Goal: Task Accomplishment & Management: Use online tool/utility

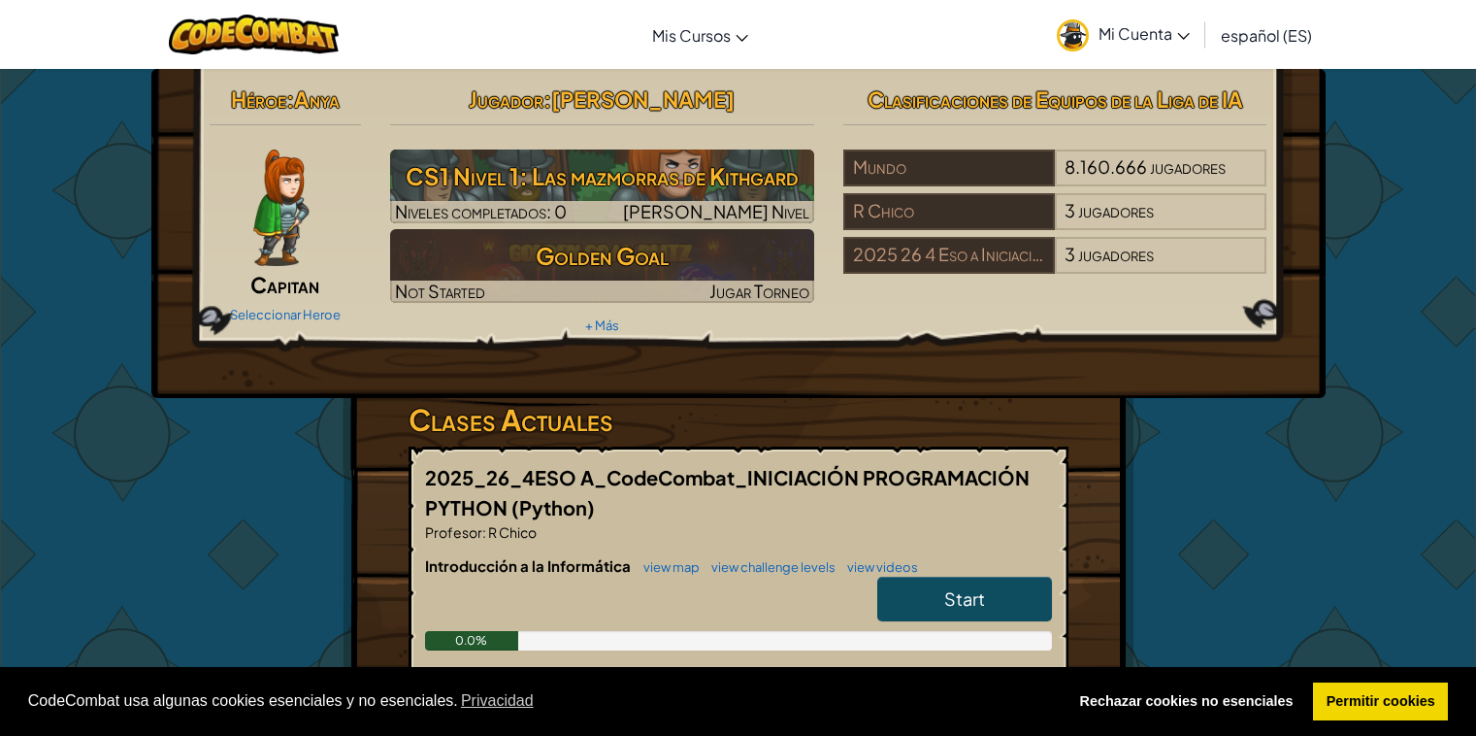
click at [917, 577] on link "Start" at bounding box center [964, 599] width 175 height 45
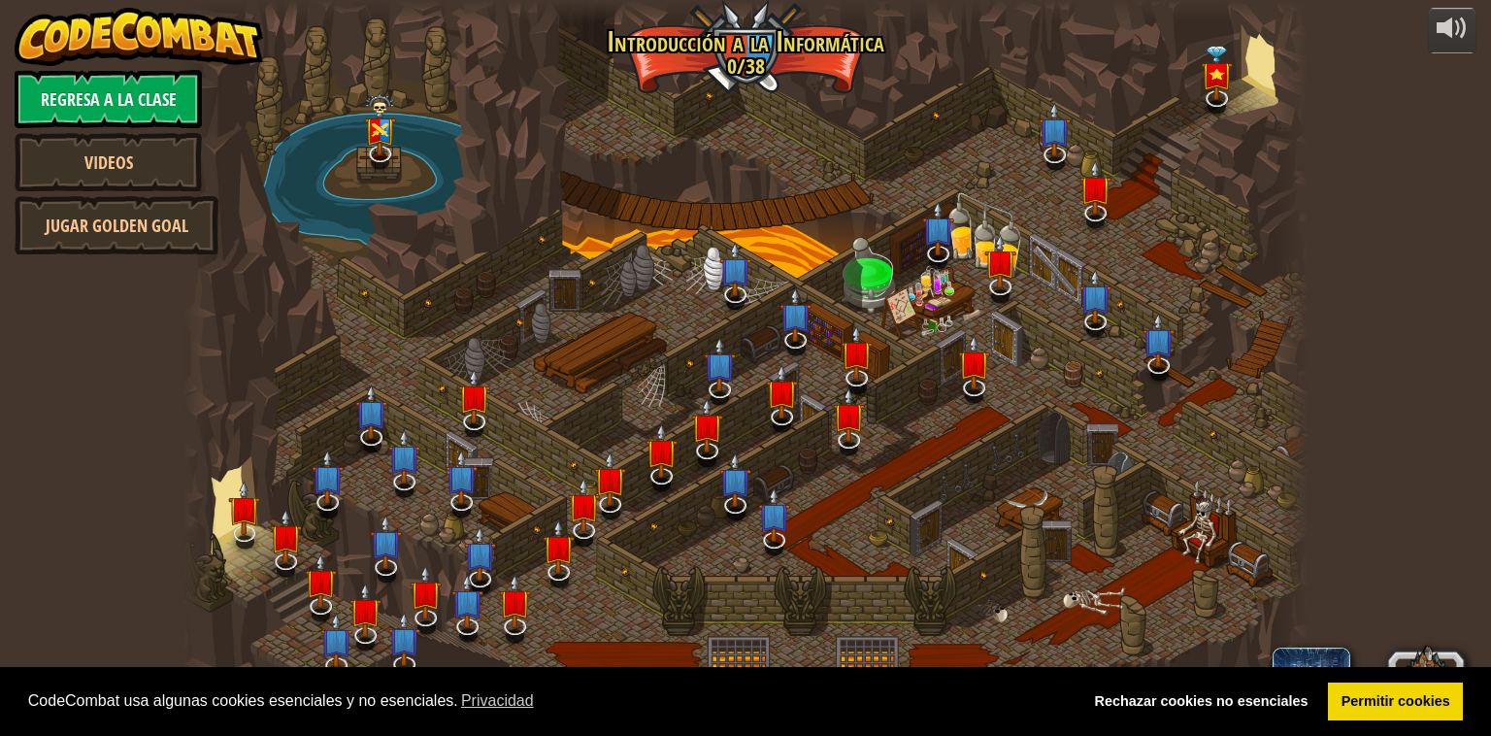
select select "es-ES"
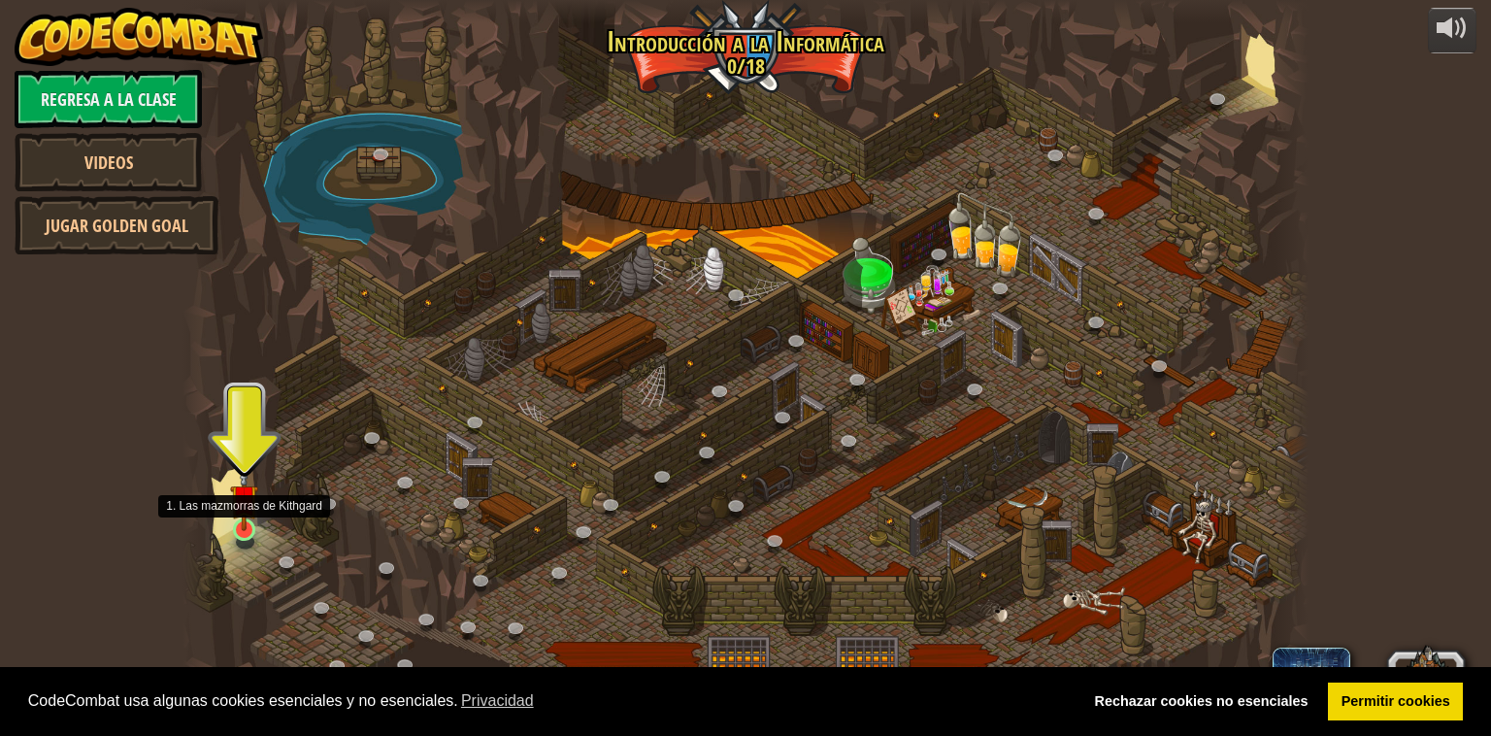
click at [248, 530] on img at bounding box center [244, 498] width 28 height 65
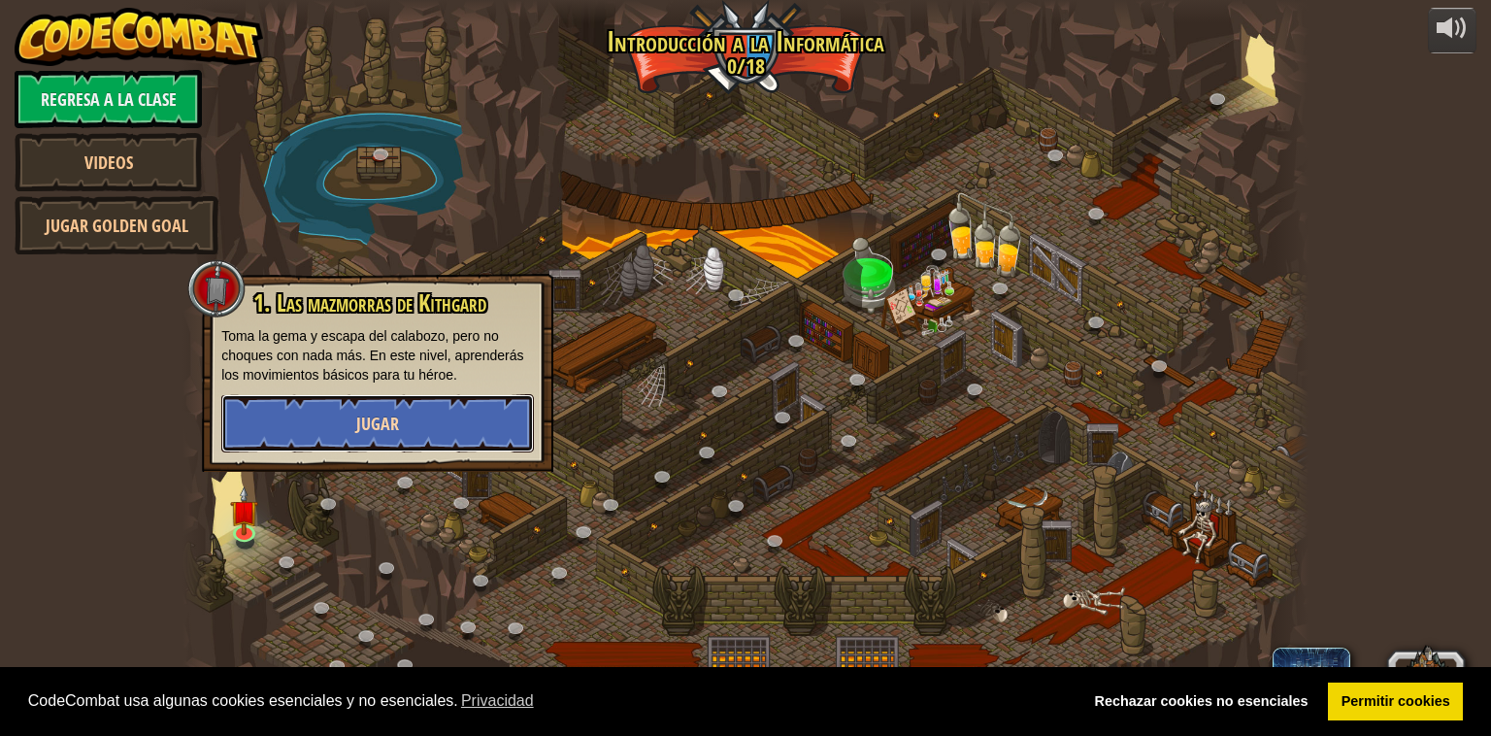
click at [405, 421] on button "Jugar" at bounding box center [377, 423] width 313 height 58
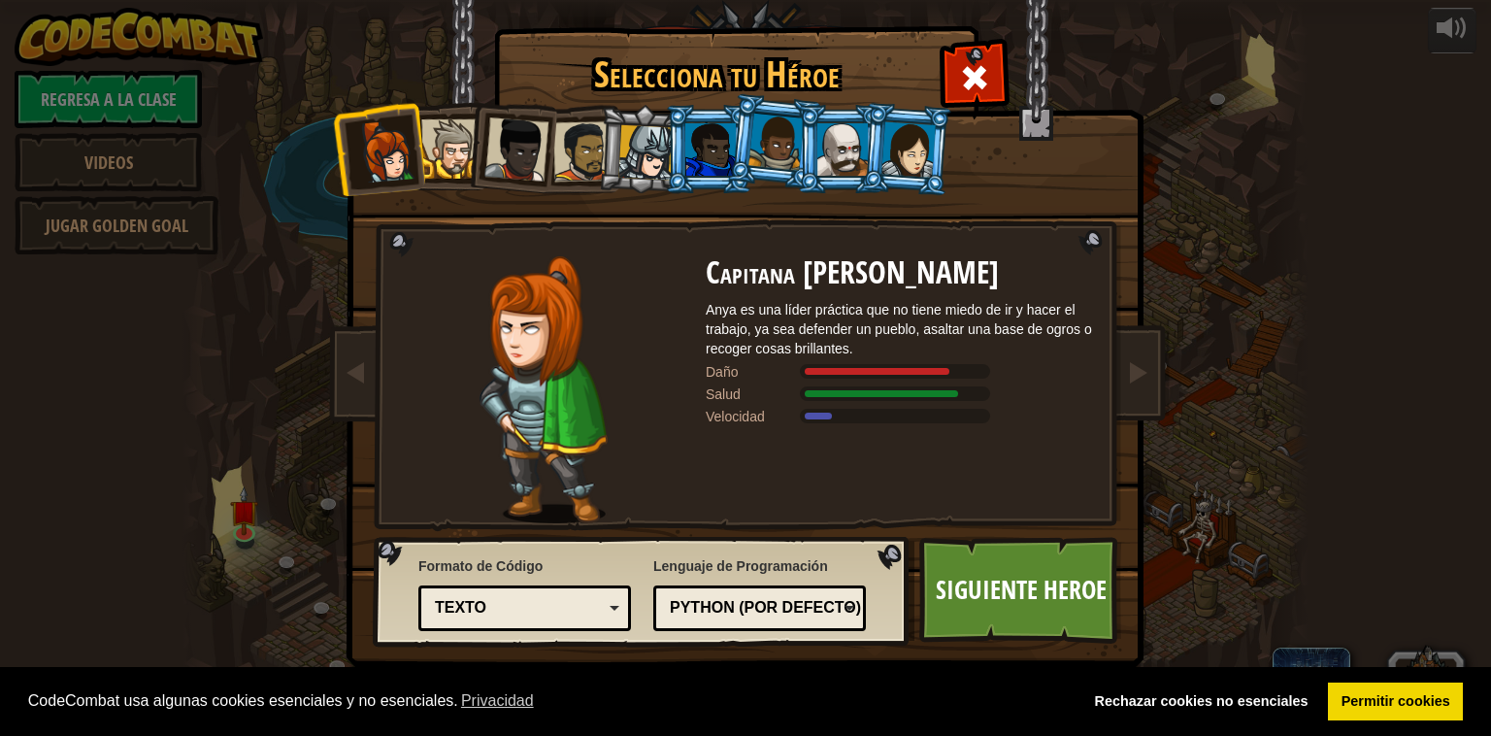
click at [497, 159] on div at bounding box center [516, 149] width 64 height 64
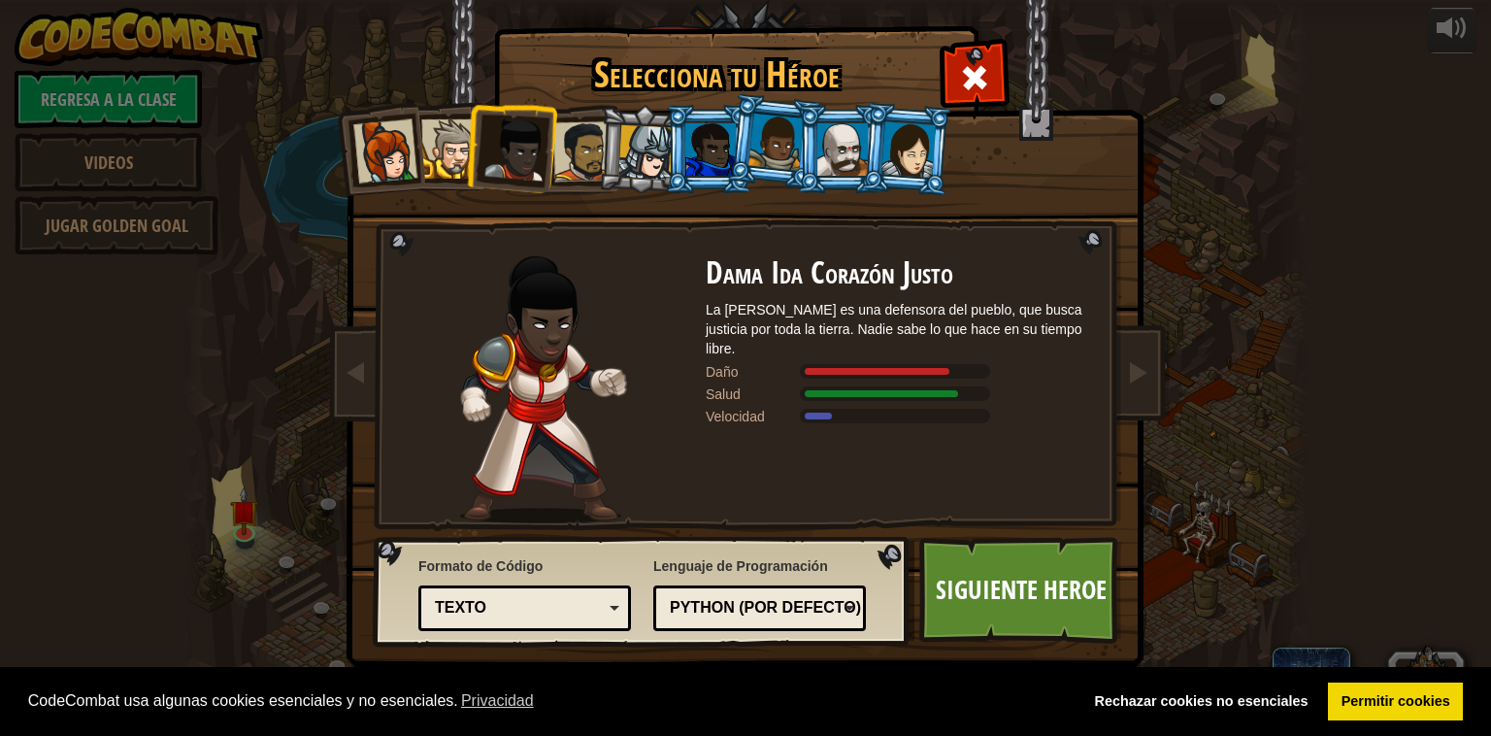
click at [837, 138] on div at bounding box center [842, 149] width 50 height 52
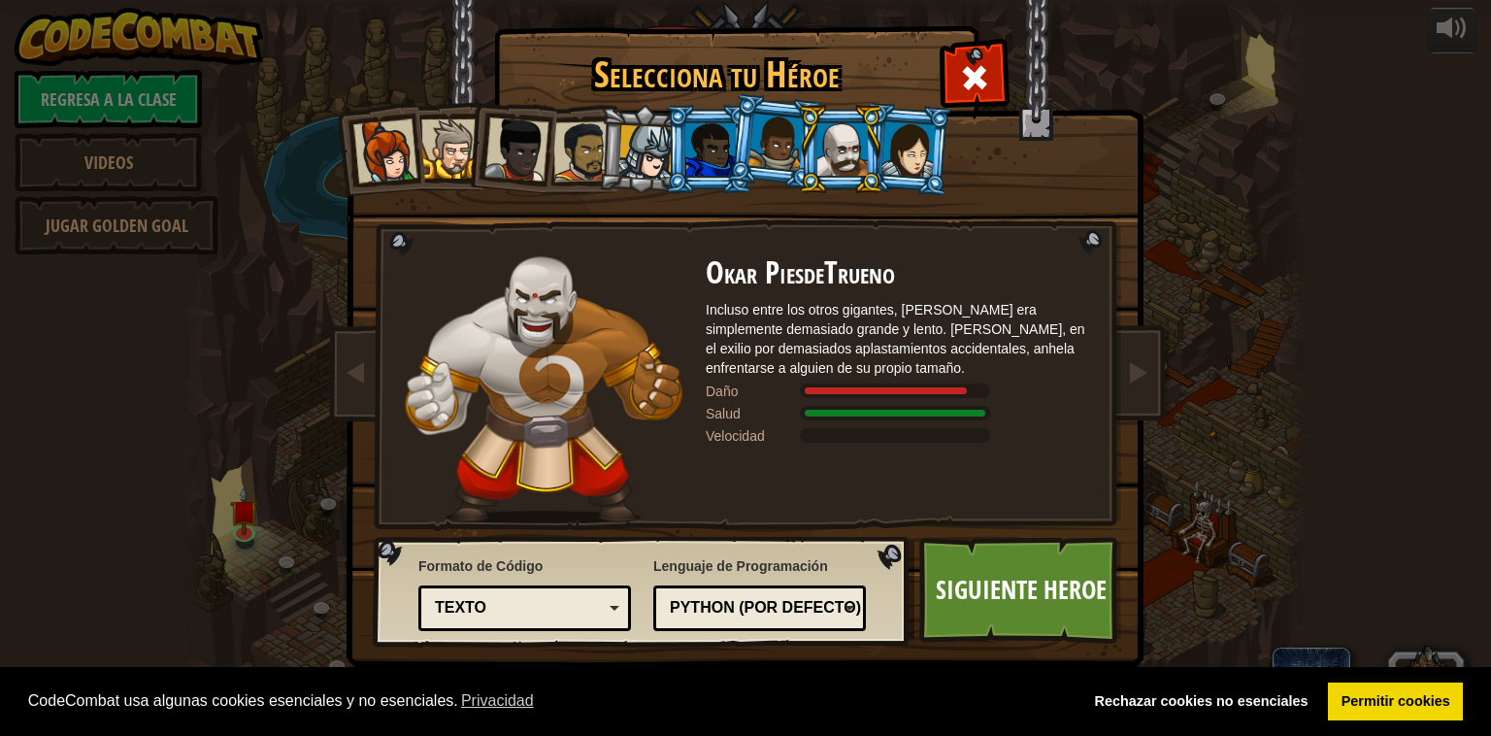
click at [515, 159] on div at bounding box center [516, 149] width 64 height 64
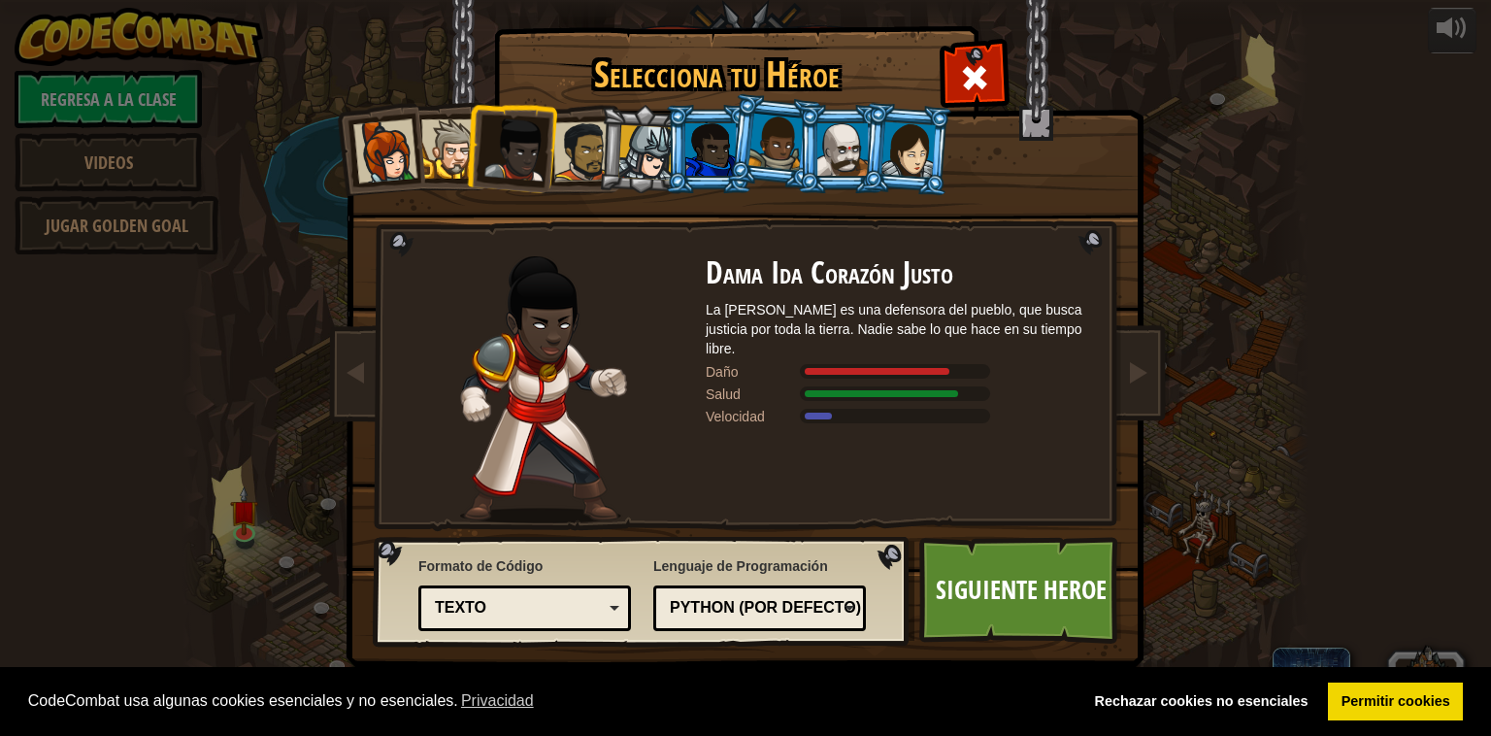
click at [710, 157] on div at bounding box center [710, 149] width 50 height 52
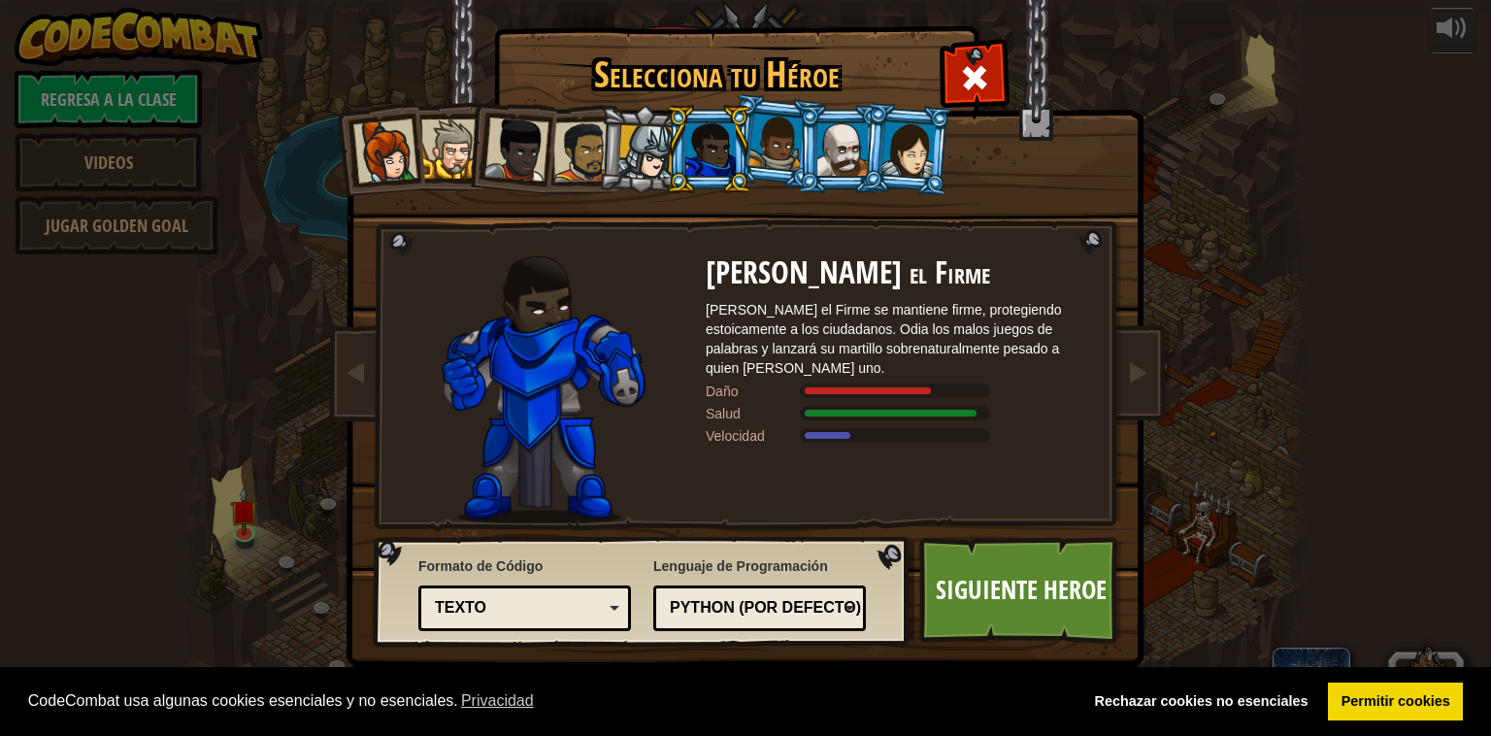
click at [873, 136] on li at bounding box center [906, 149] width 93 height 94
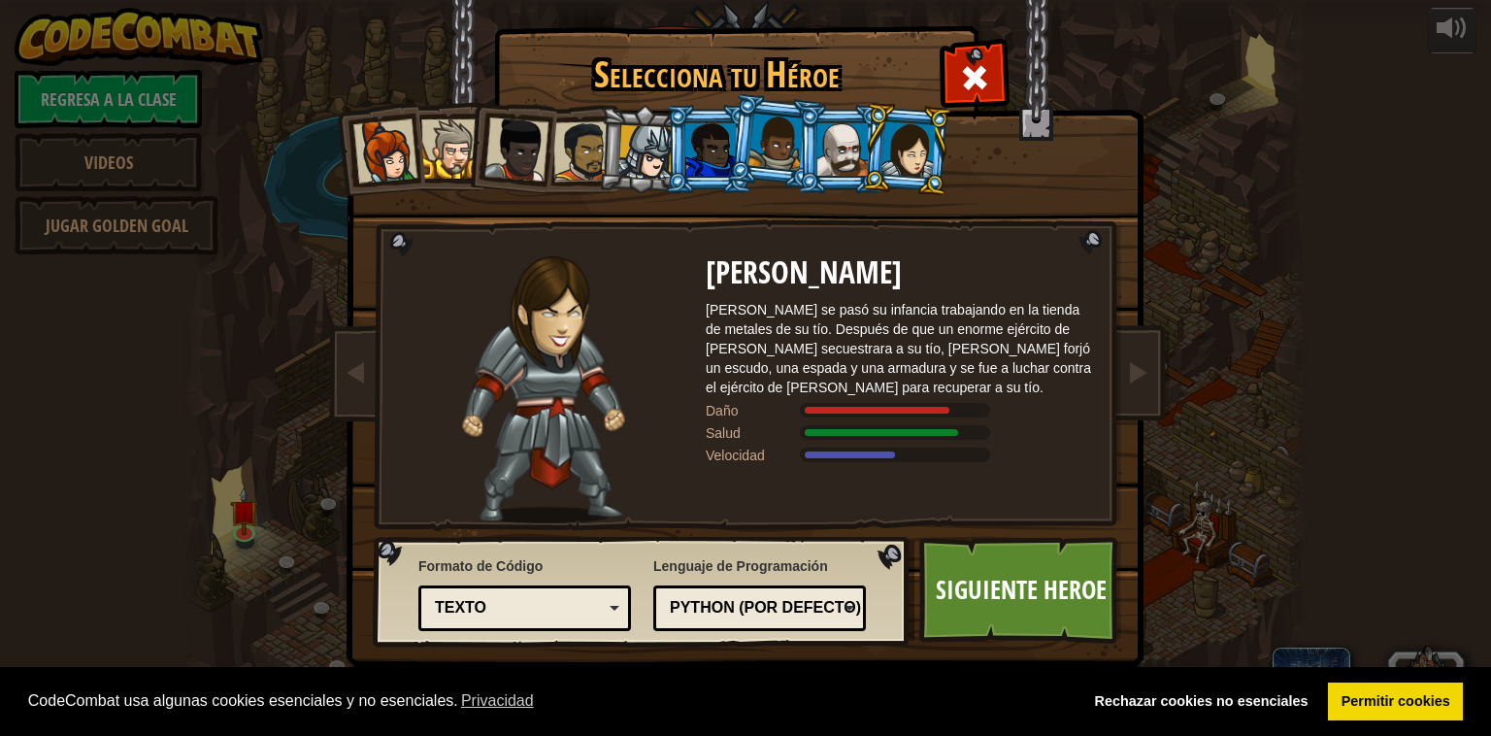
click at [861, 105] on ol at bounding box center [746, 105] width 801 height 0
click at [853, 144] on div at bounding box center [842, 149] width 50 height 52
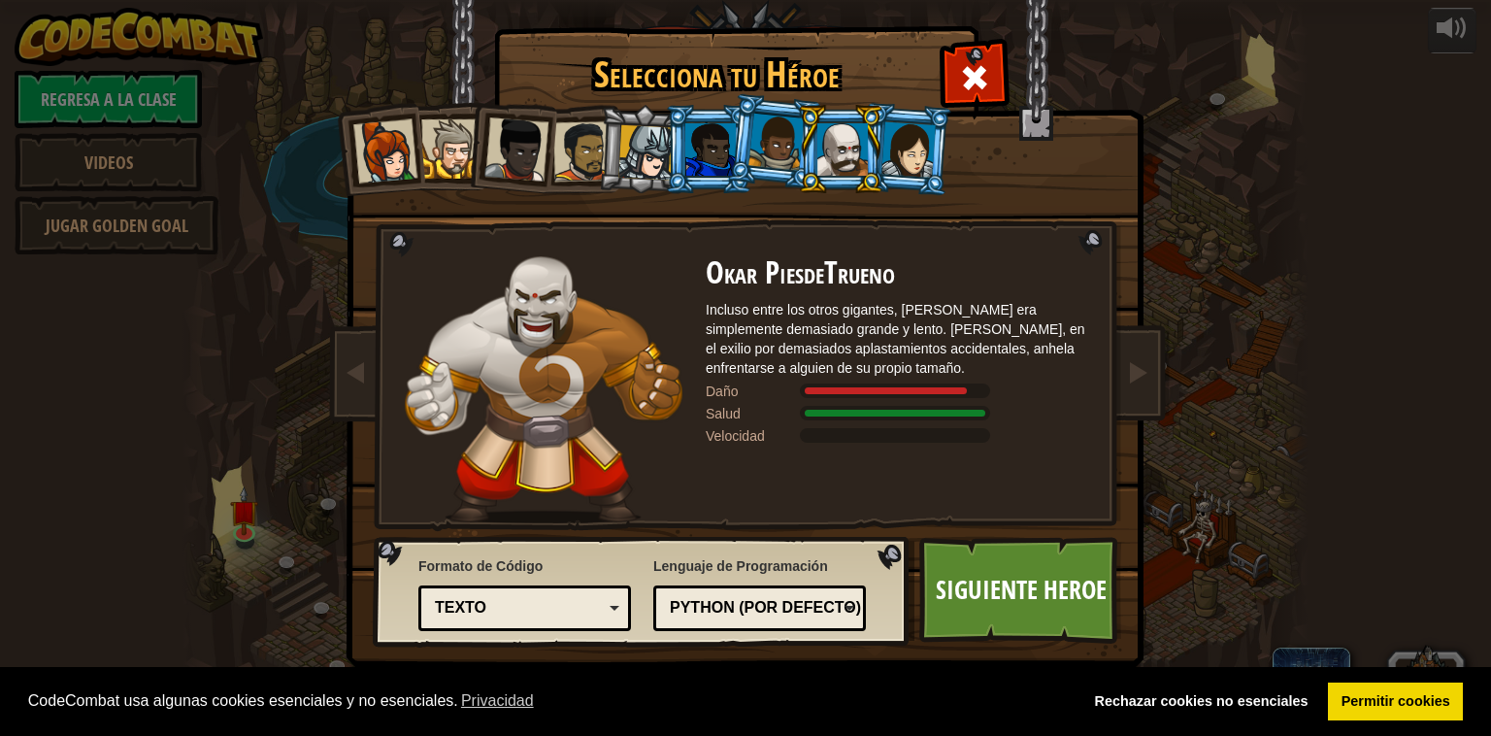
drag, startPoint x: 908, startPoint y: 125, endPoint x: 917, endPoint y: 112, distance: 16.7
click at [908, 123] on div at bounding box center [908, 148] width 54 height 55
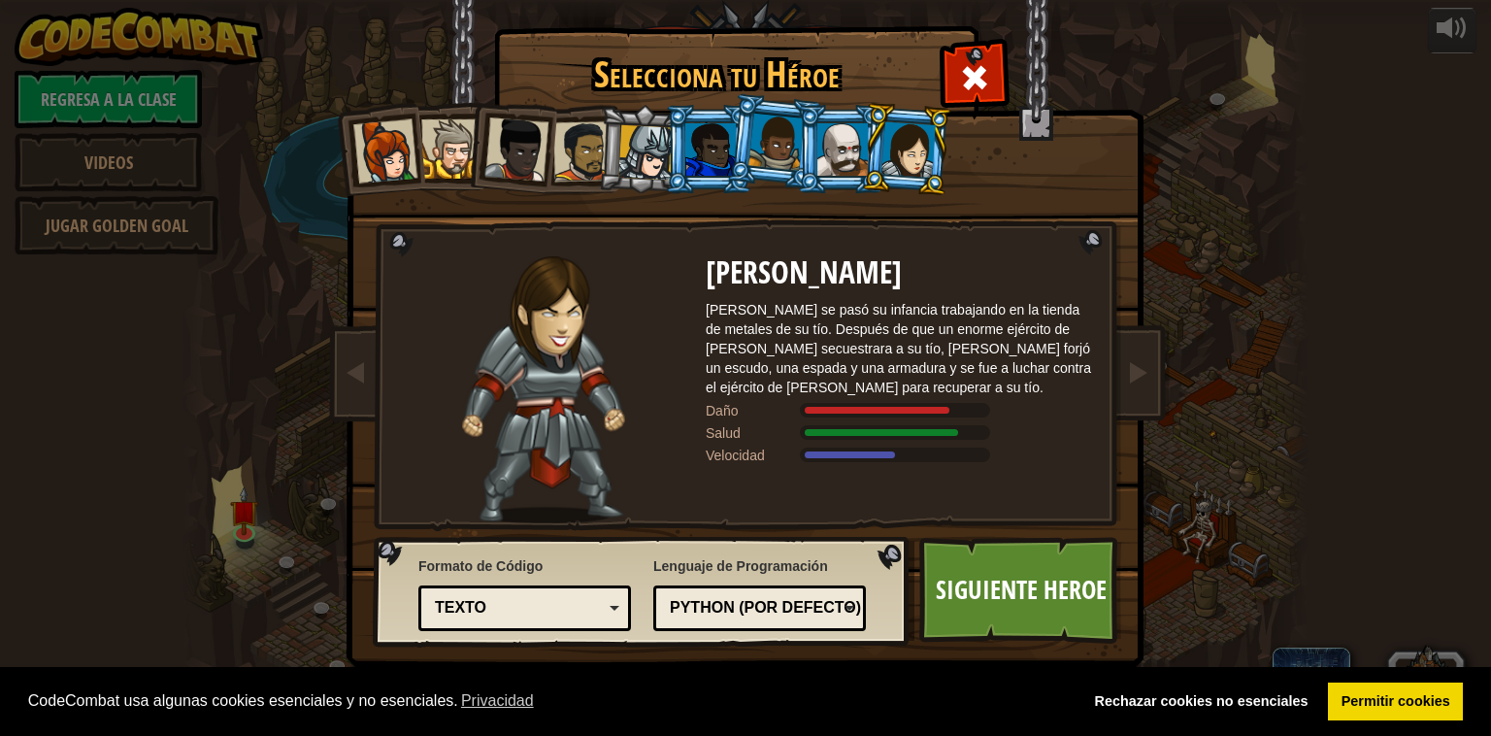
click at [384, 150] on div at bounding box center [385, 151] width 64 height 64
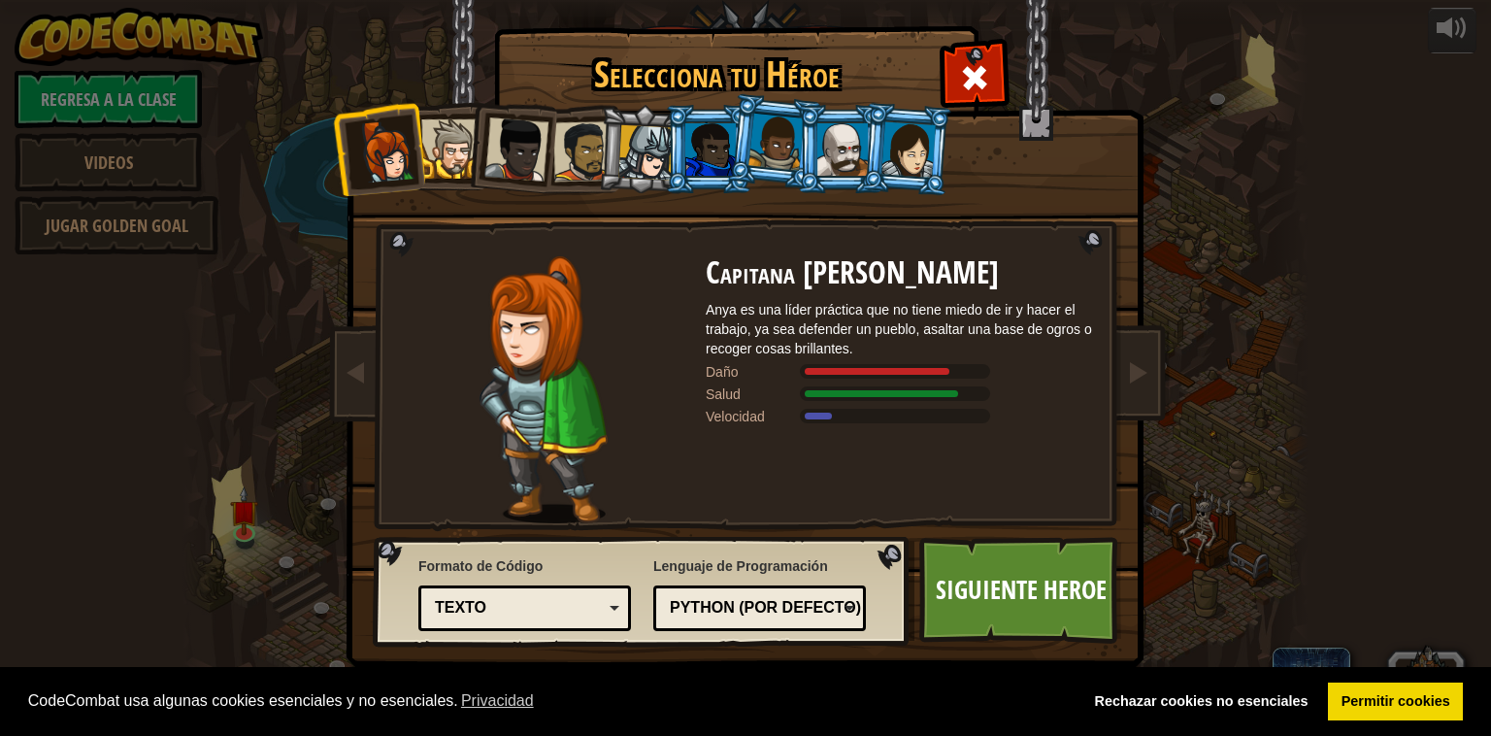
click at [454, 122] on div at bounding box center [450, 148] width 59 height 59
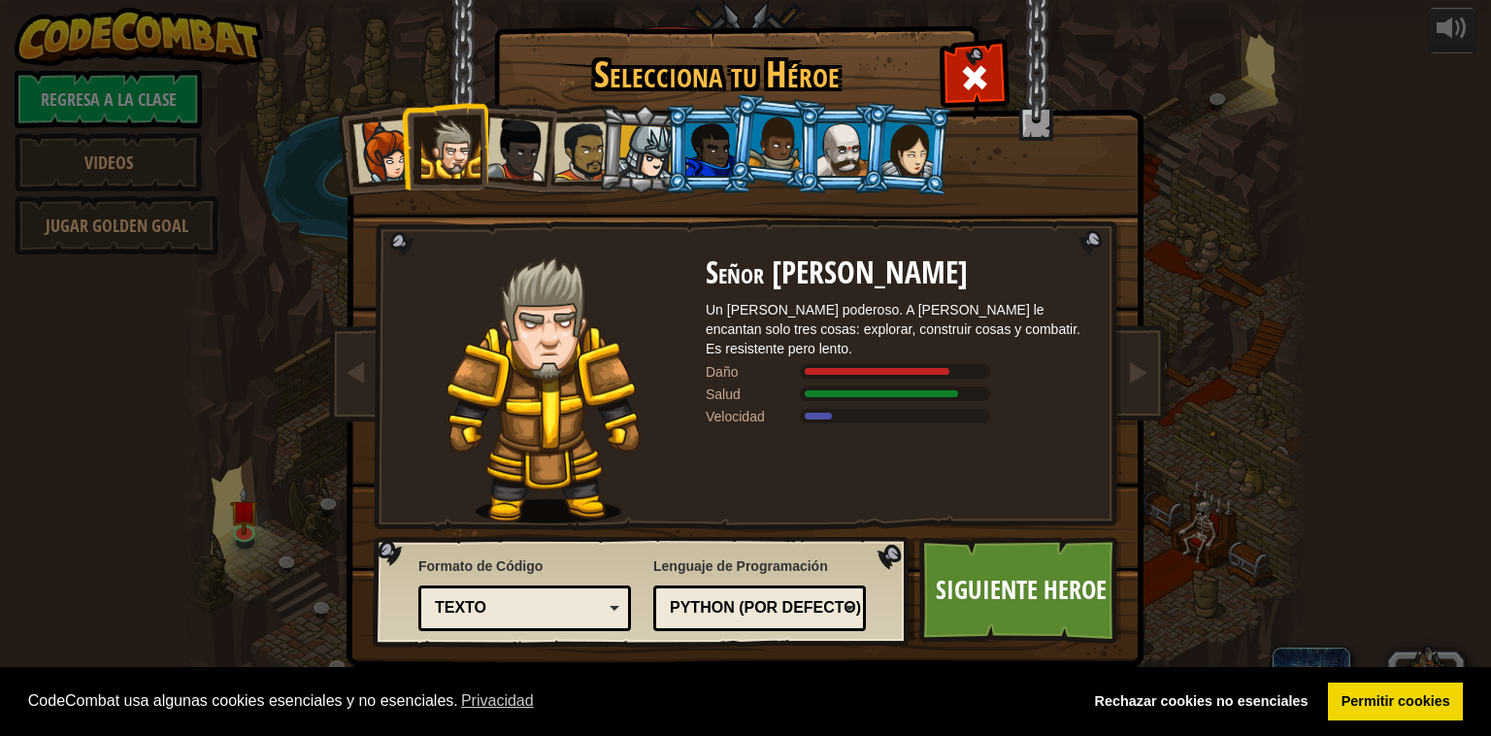
click at [521, 122] on div at bounding box center [516, 149] width 64 height 64
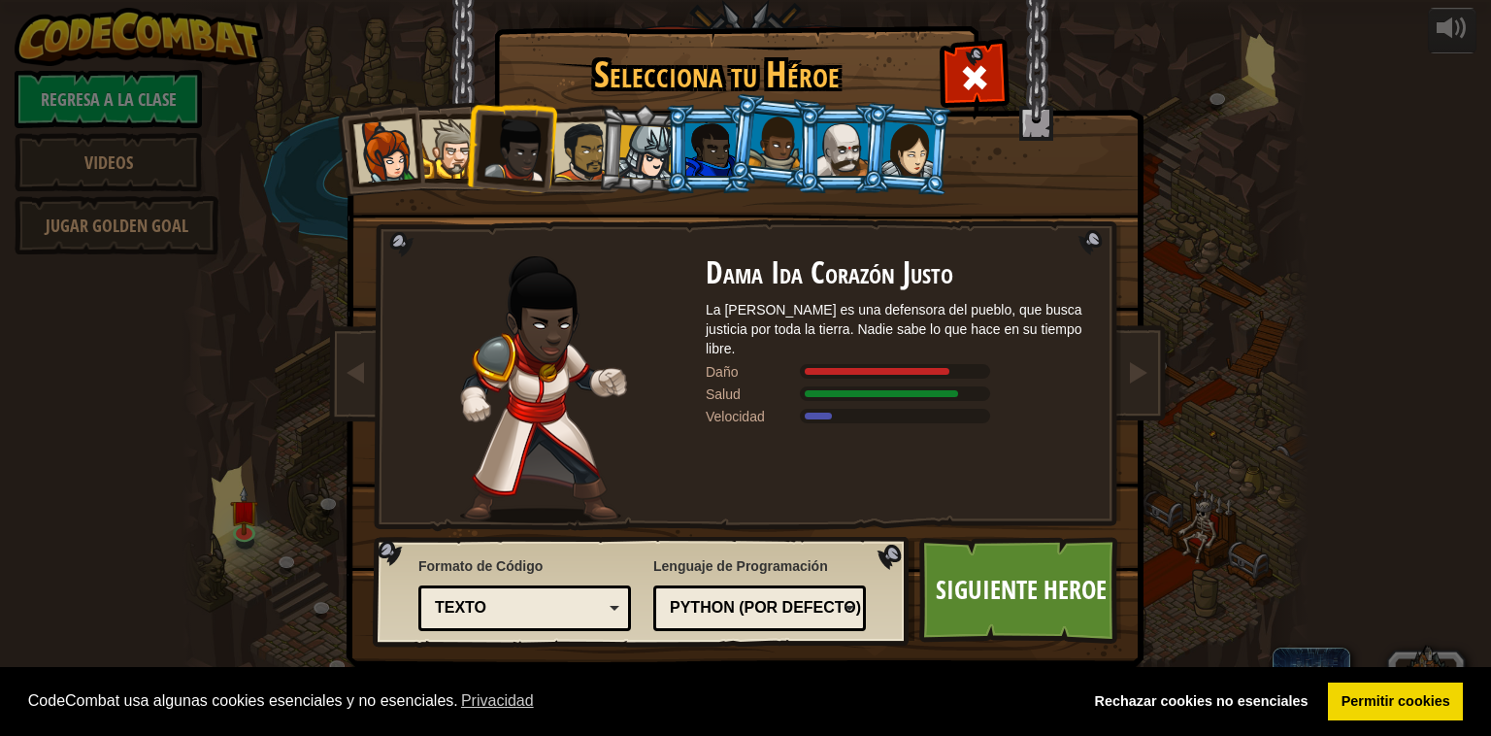
click at [589, 150] on div at bounding box center [583, 151] width 60 height 60
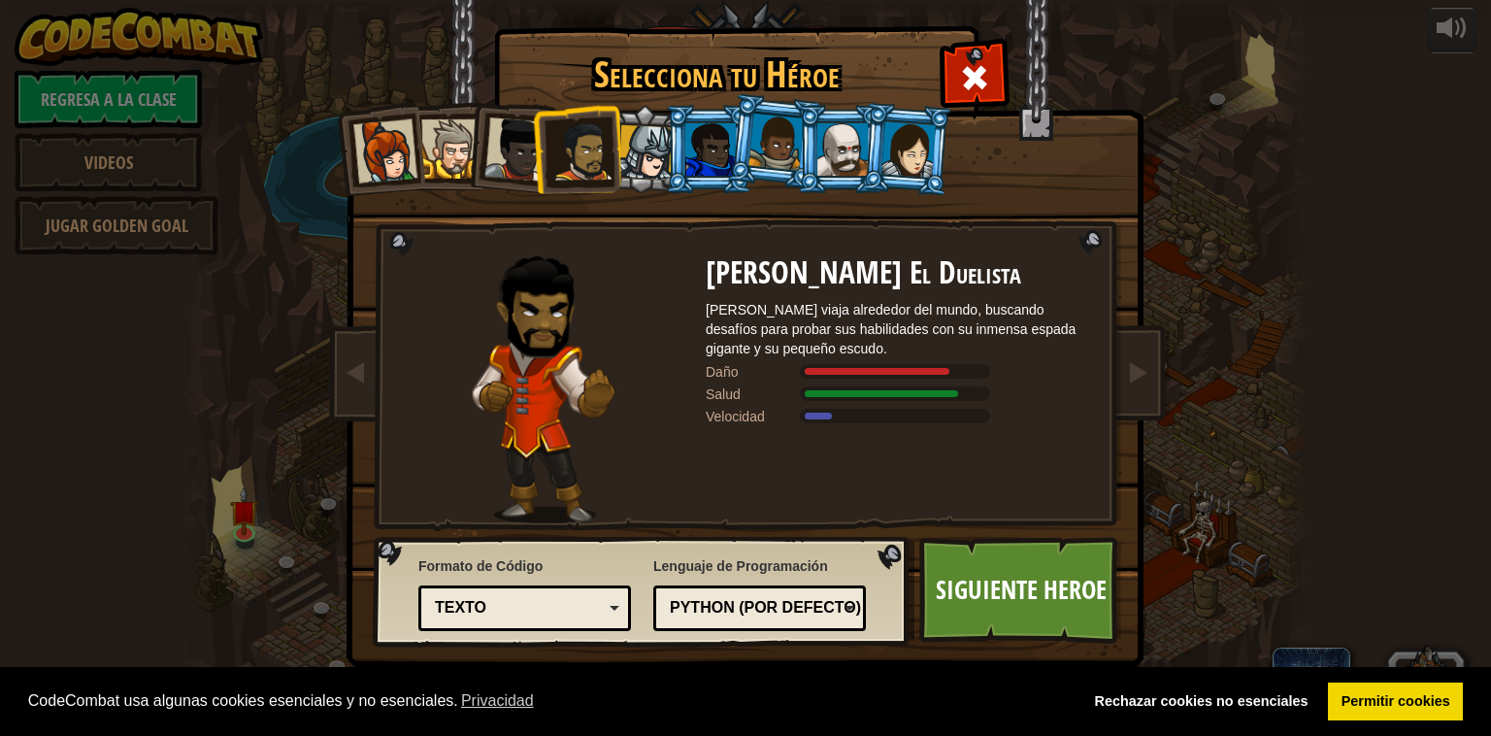
click at [649, 162] on div at bounding box center [645, 152] width 55 height 55
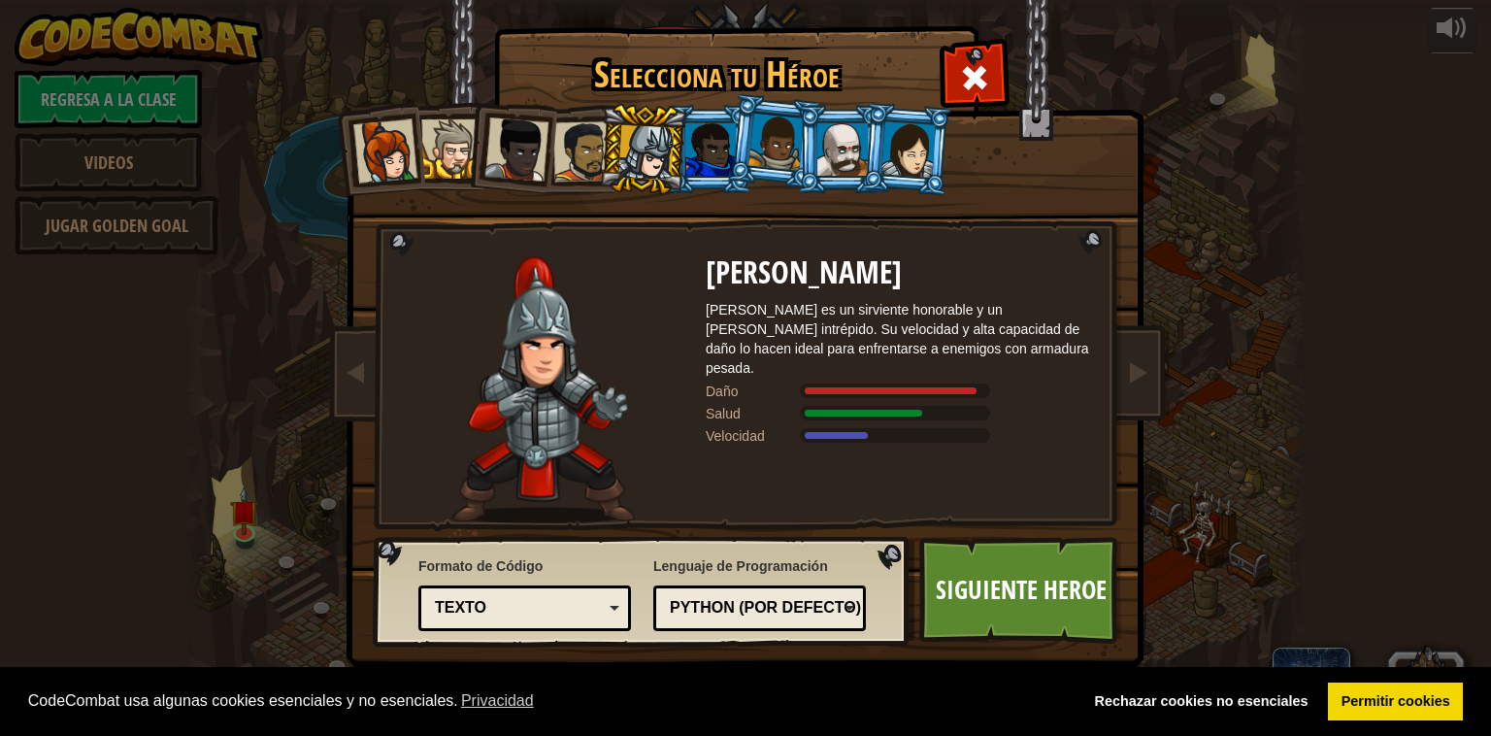
click at [702, 173] on div at bounding box center [710, 149] width 50 height 52
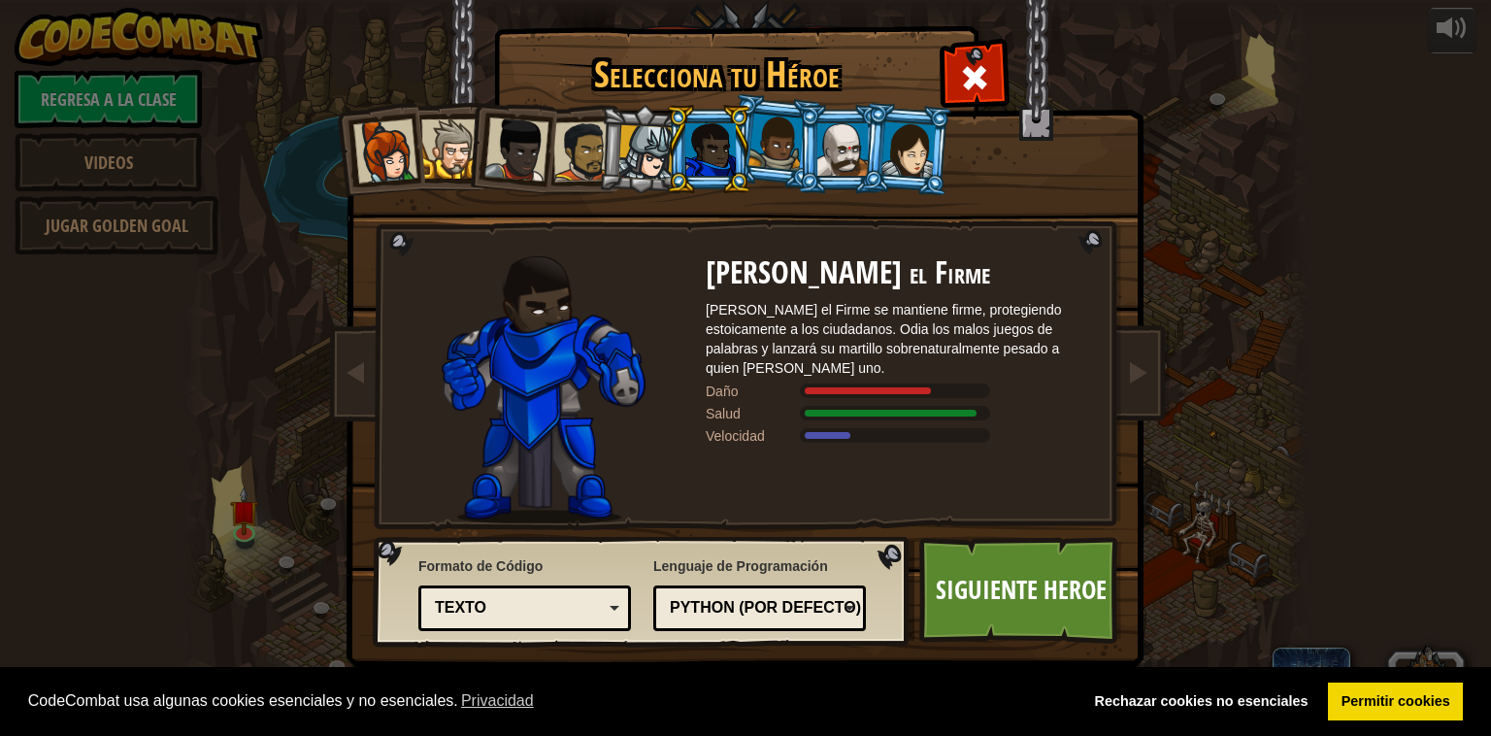
click at [783, 142] on div at bounding box center [775, 142] width 55 height 57
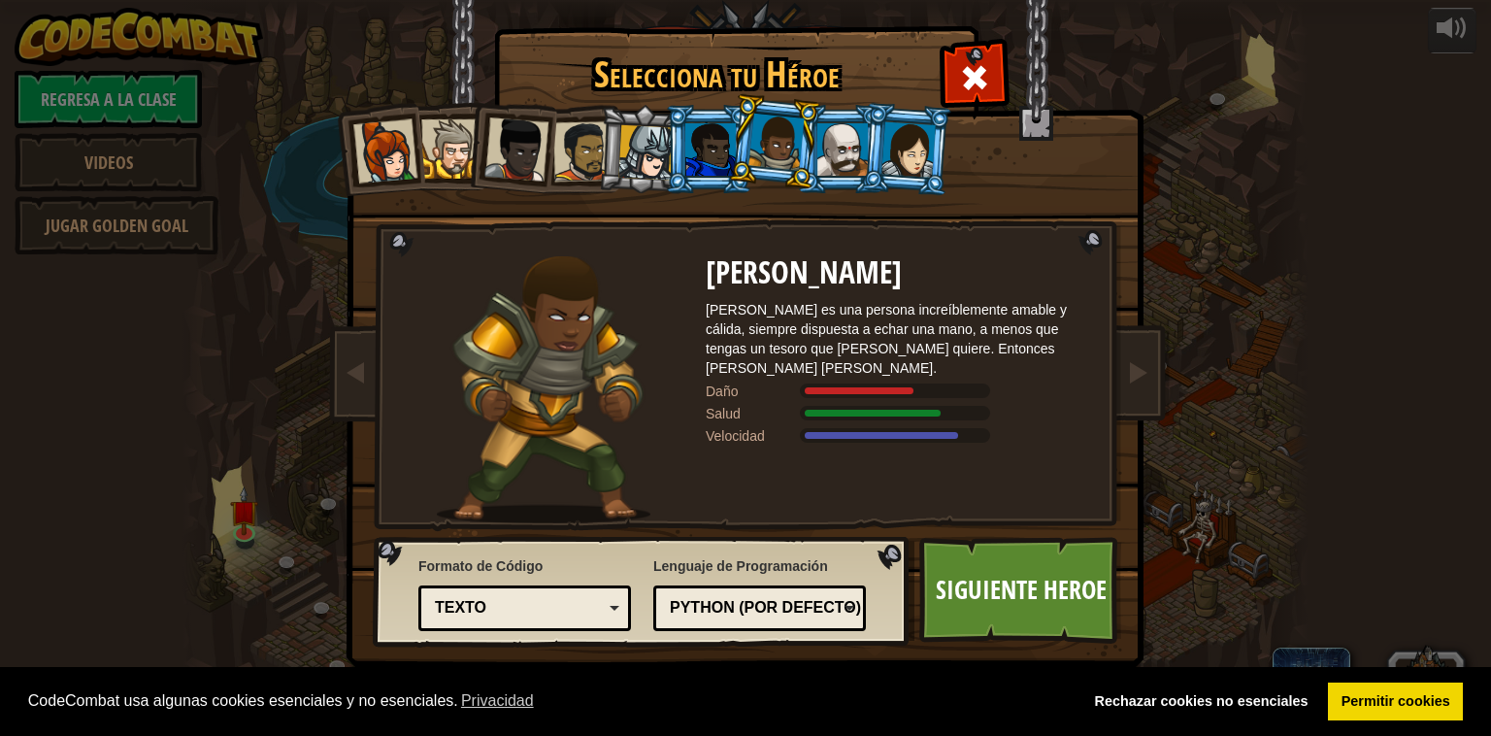
drag, startPoint x: 781, startPoint y: 143, endPoint x: 770, endPoint y: 146, distance: 12.0
click at [771, 146] on div at bounding box center [775, 142] width 55 height 57
click at [990, 585] on link "Siguiente Heroe" at bounding box center [1020, 590] width 203 height 107
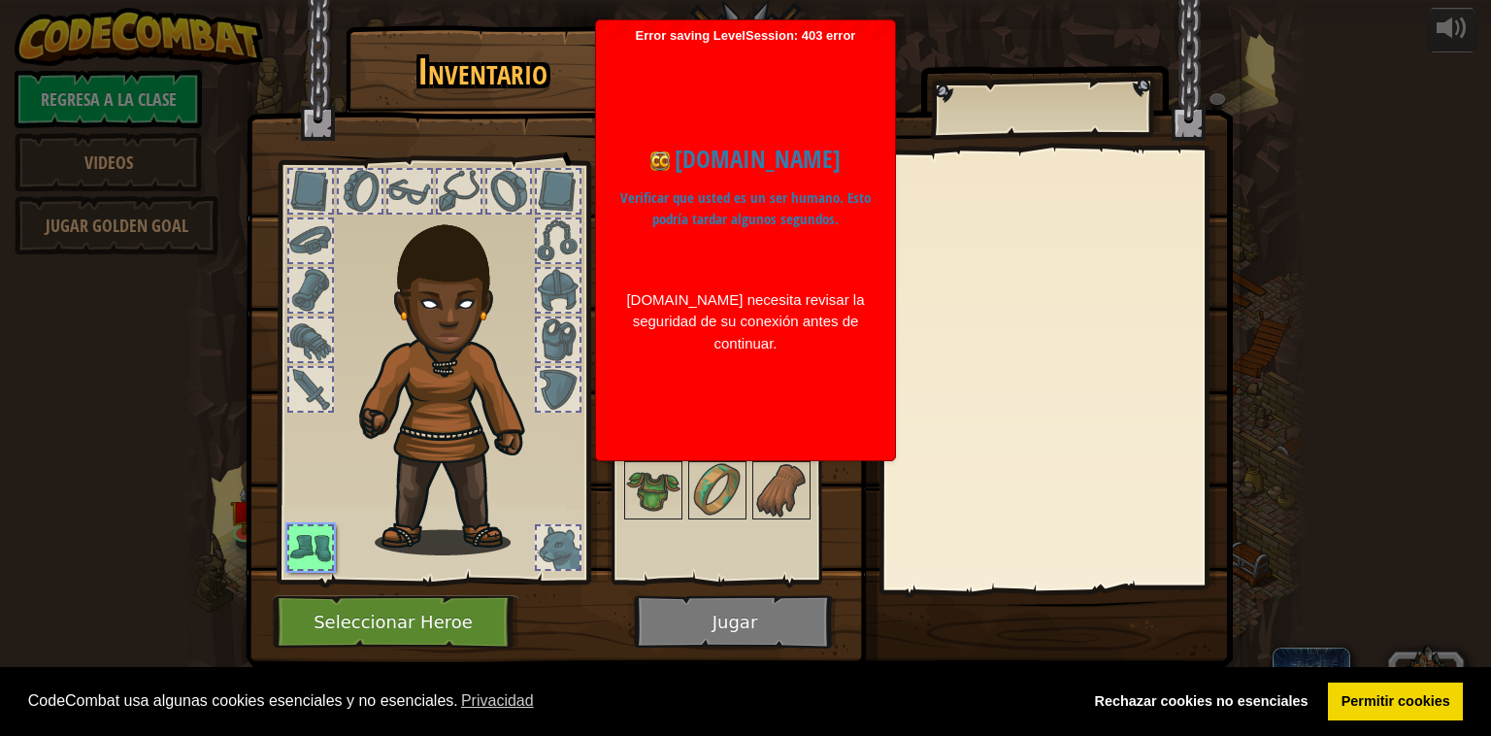
click at [358, 192] on div at bounding box center [360, 191] width 43 height 43
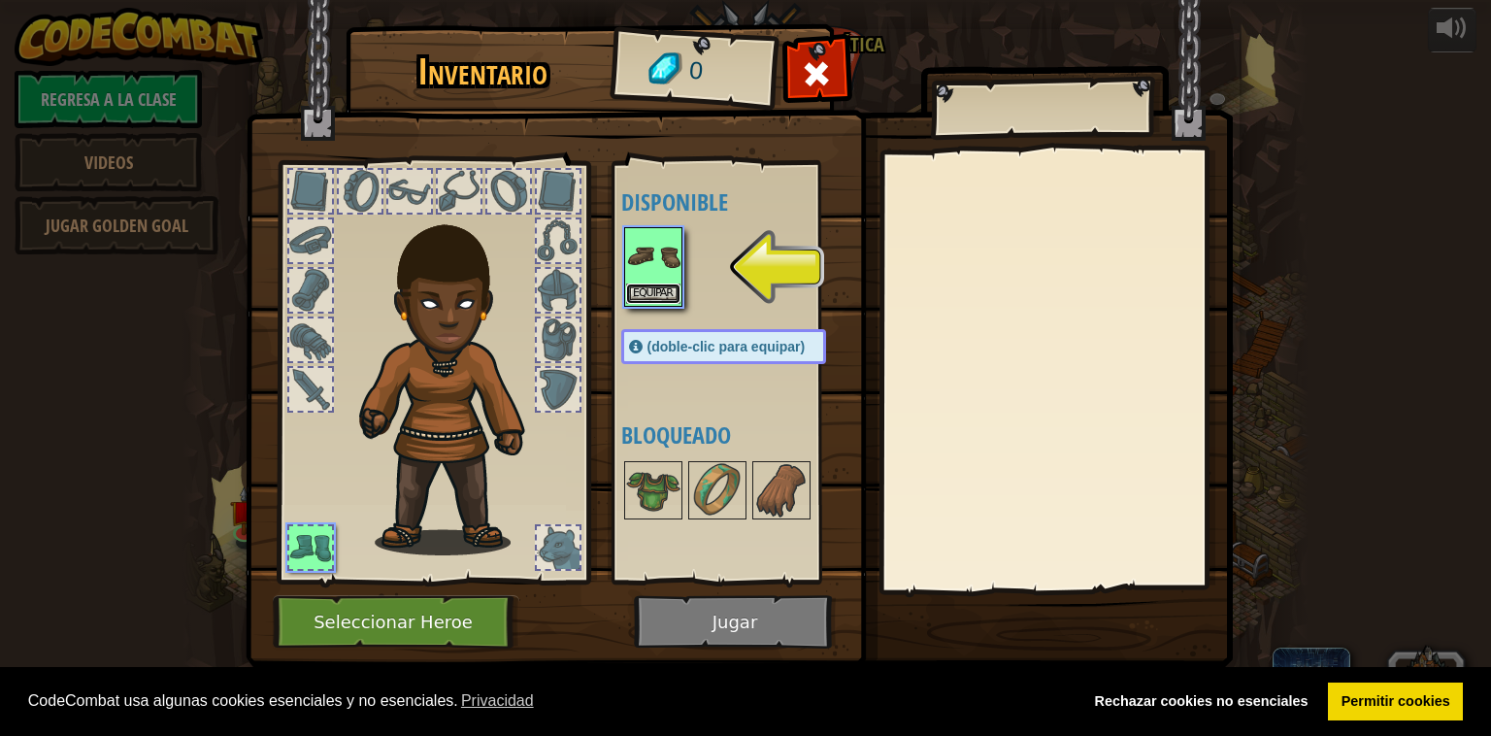
click at [660, 283] on button "Equipar" at bounding box center [653, 293] width 54 height 20
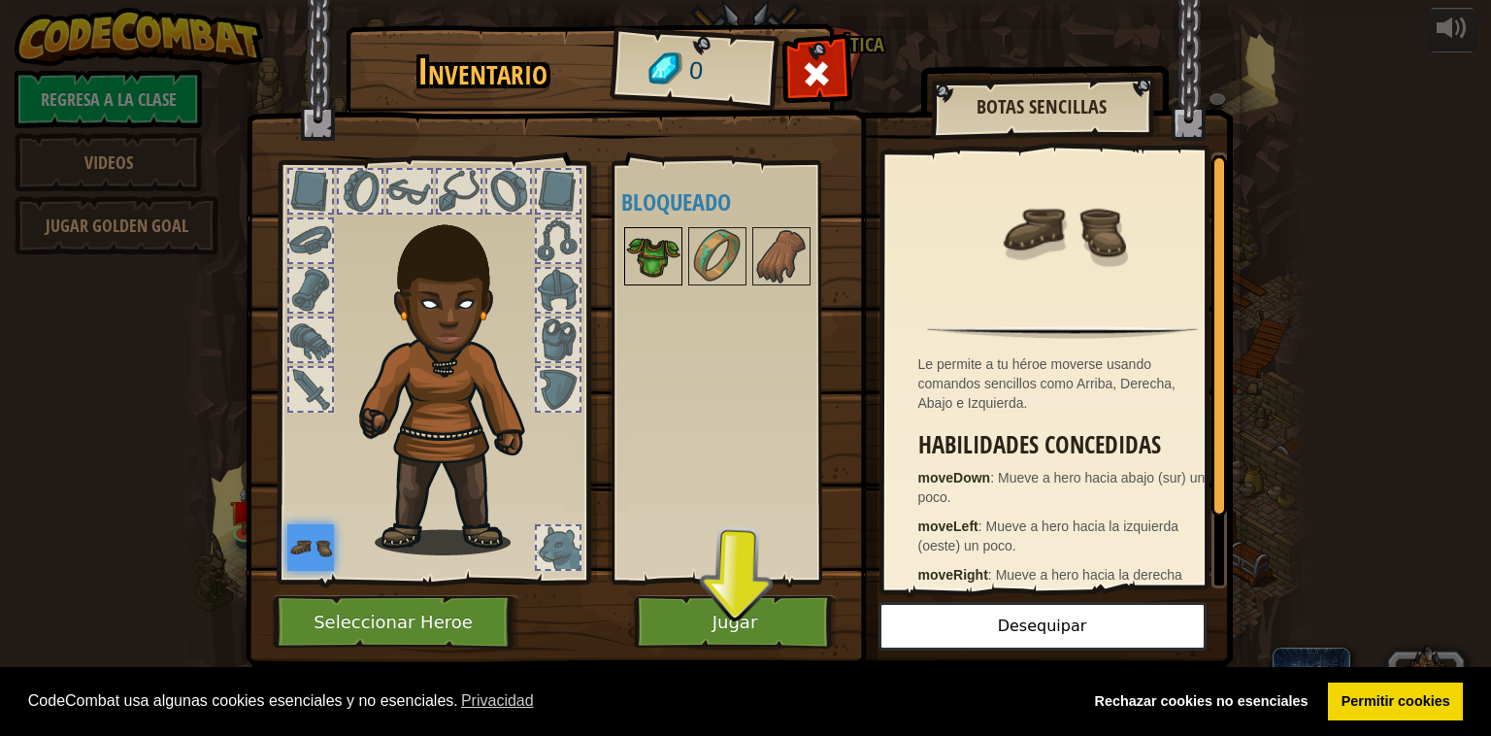
click at [661, 265] on img at bounding box center [653, 256] width 54 height 54
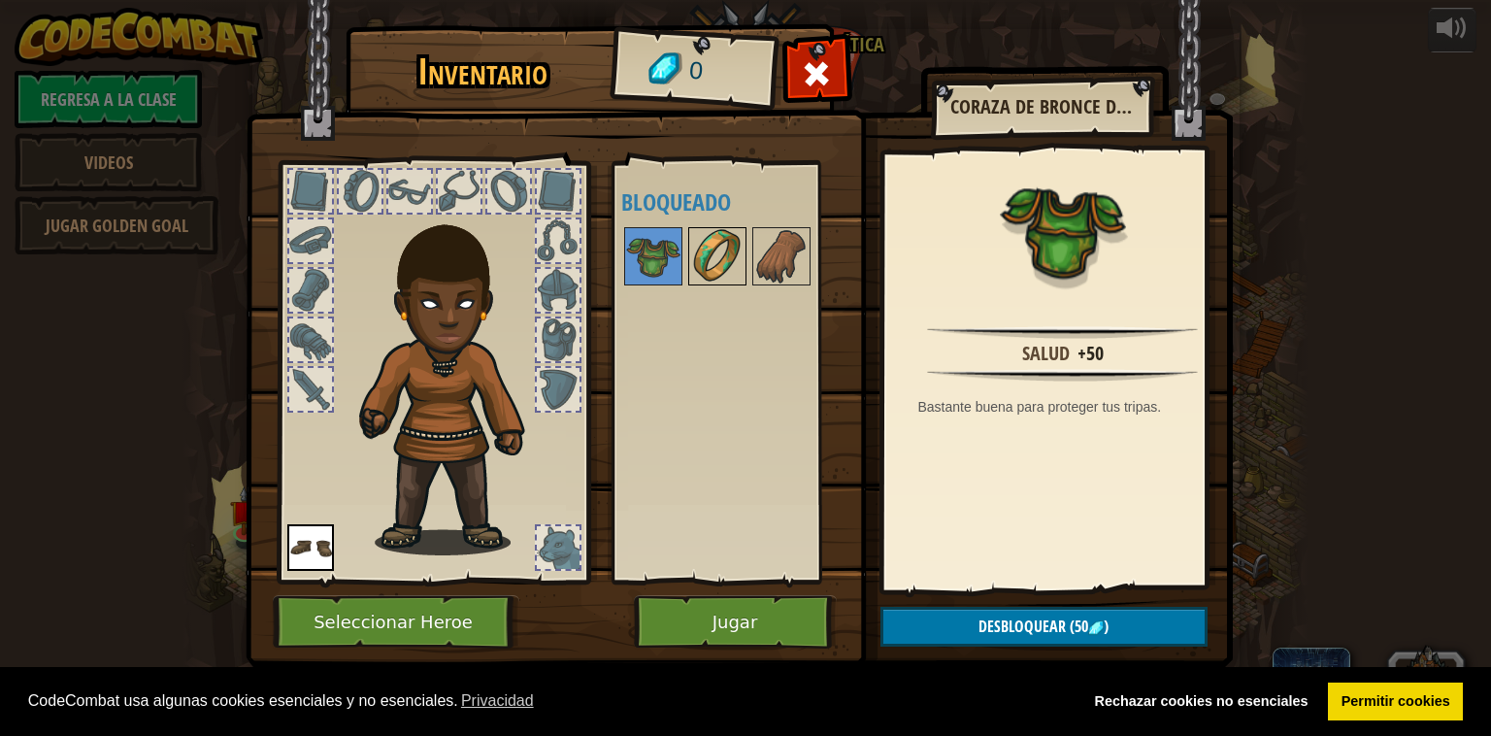
click at [725, 256] on img at bounding box center [717, 256] width 54 height 54
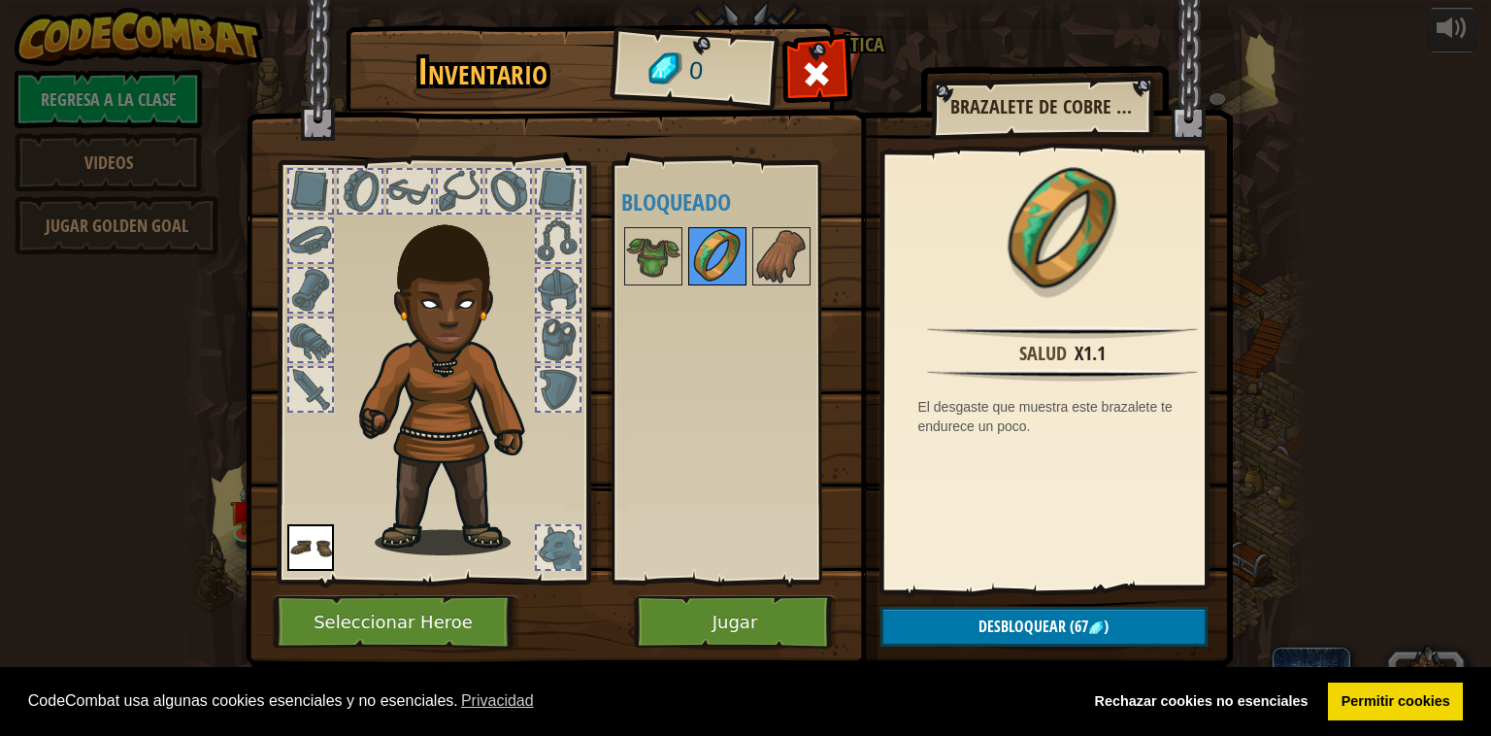
click at [742, 268] on img at bounding box center [717, 256] width 54 height 54
click at [797, 254] on img at bounding box center [781, 256] width 54 height 54
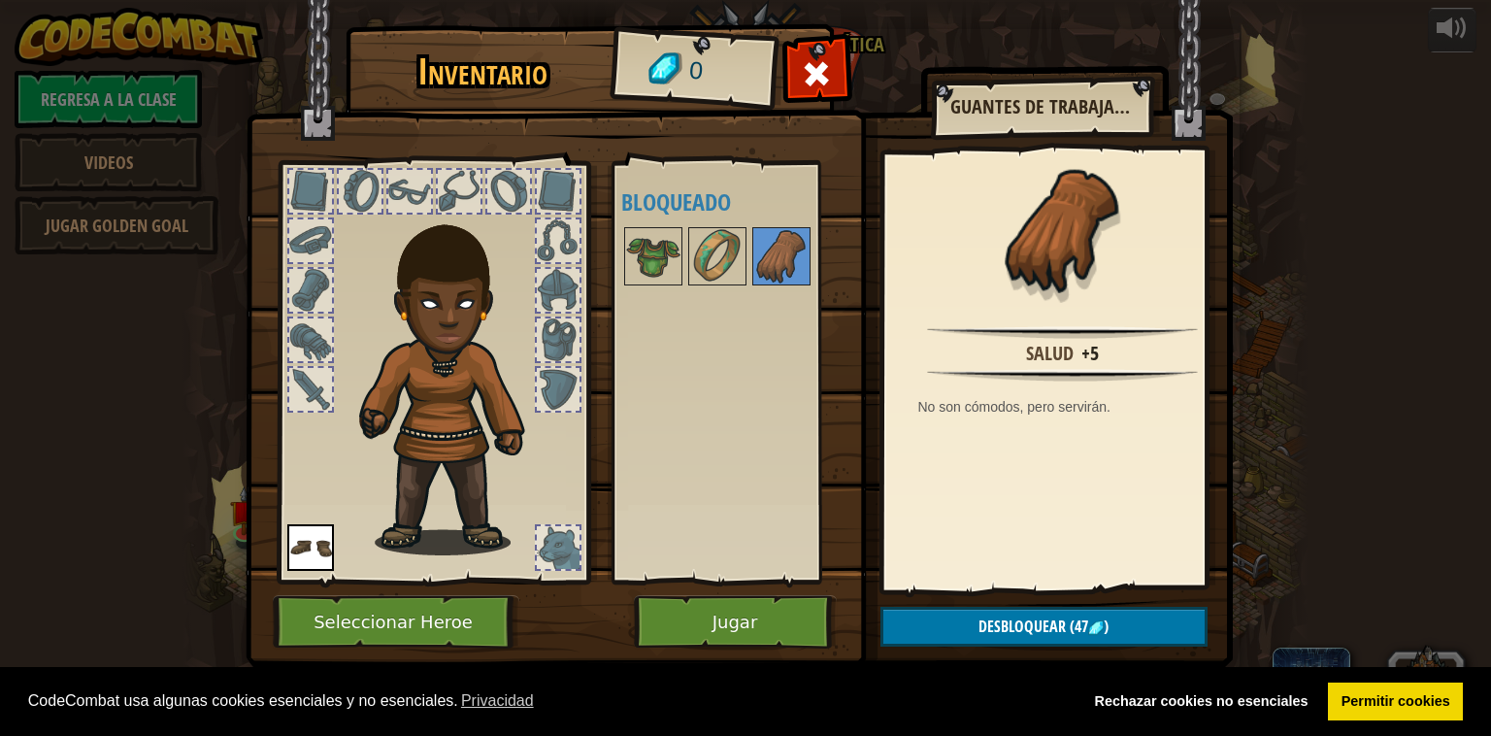
click at [477, 192] on div at bounding box center [459, 191] width 43 height 43
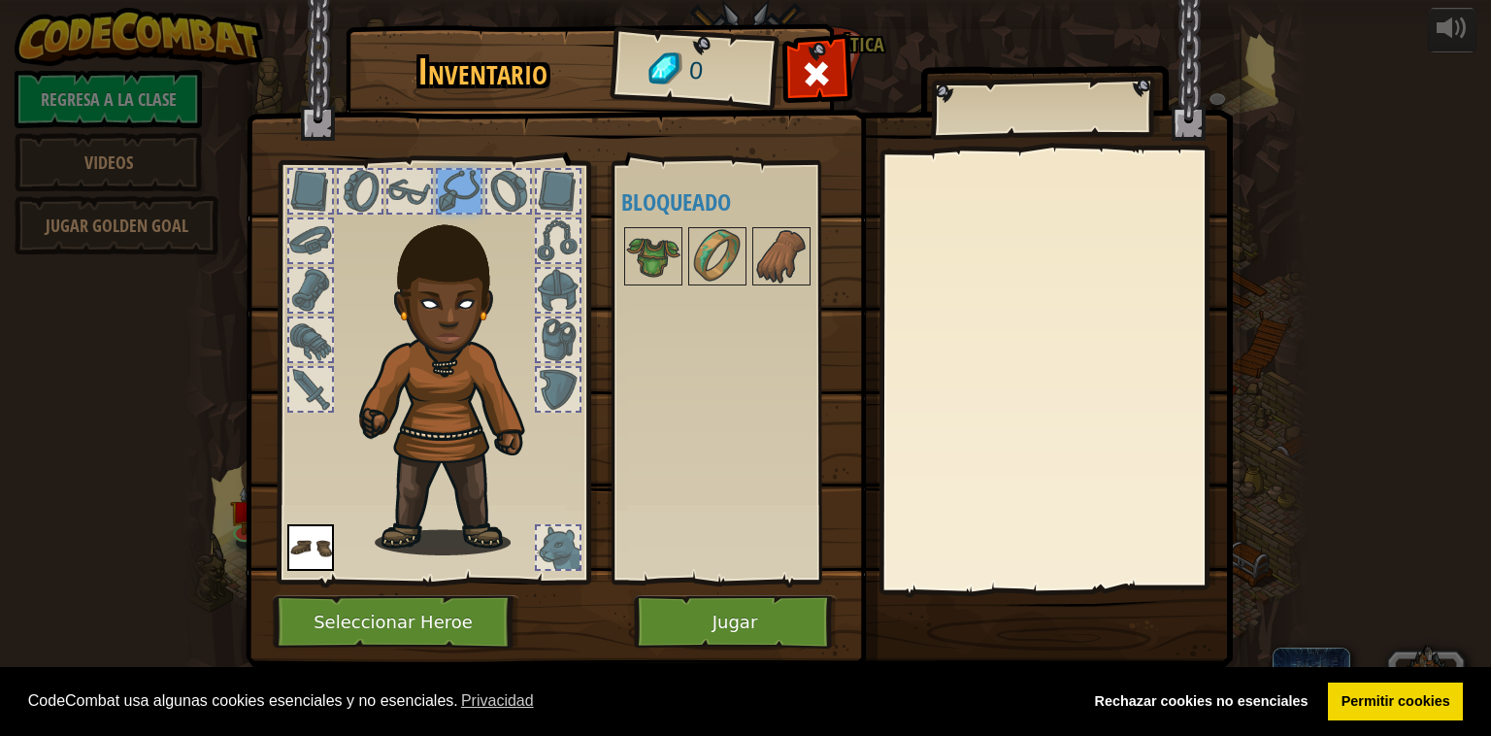
click at [516, 184] on div at bounding box center [508, 191] width 43 height 43
click at [575, 185] on div at bounding box center [558, 191] width 43 height 43
click at [569, 248] on div at bounding box center [558, 240] width 43 height 43
click at [569, 278] on div at bounding box center [558, 290] width 43 height 43
click at [571, 297] on div at bounding box center [558, 290] width 43 height 43
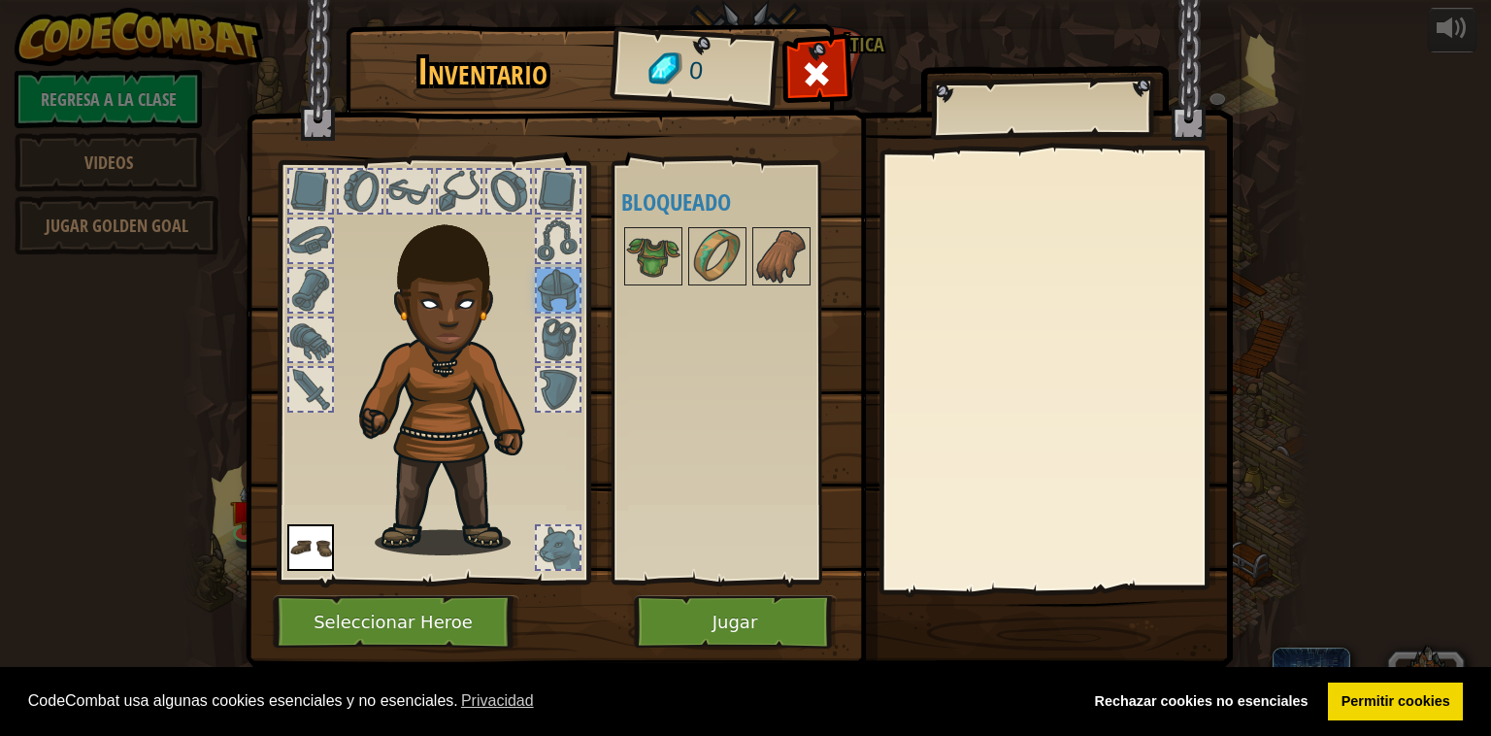
click at [571, 368] on div at bounding box center [558, 389] width 43 height 43
drag, startPoint x: 568, startPoint y: 331, endPoint x: 572, endPoint y: 352, distance: 21.7
click at [568, 334] on div at bounding box center [558, 339] width 43 height 43
drag, startPoint x: 563, startPoint y: 540, endPoint x: 561, endPoint y: 549, distance: 9.9
click at [561, 549] on div at bounding box center [558, 547] width 43 height 43
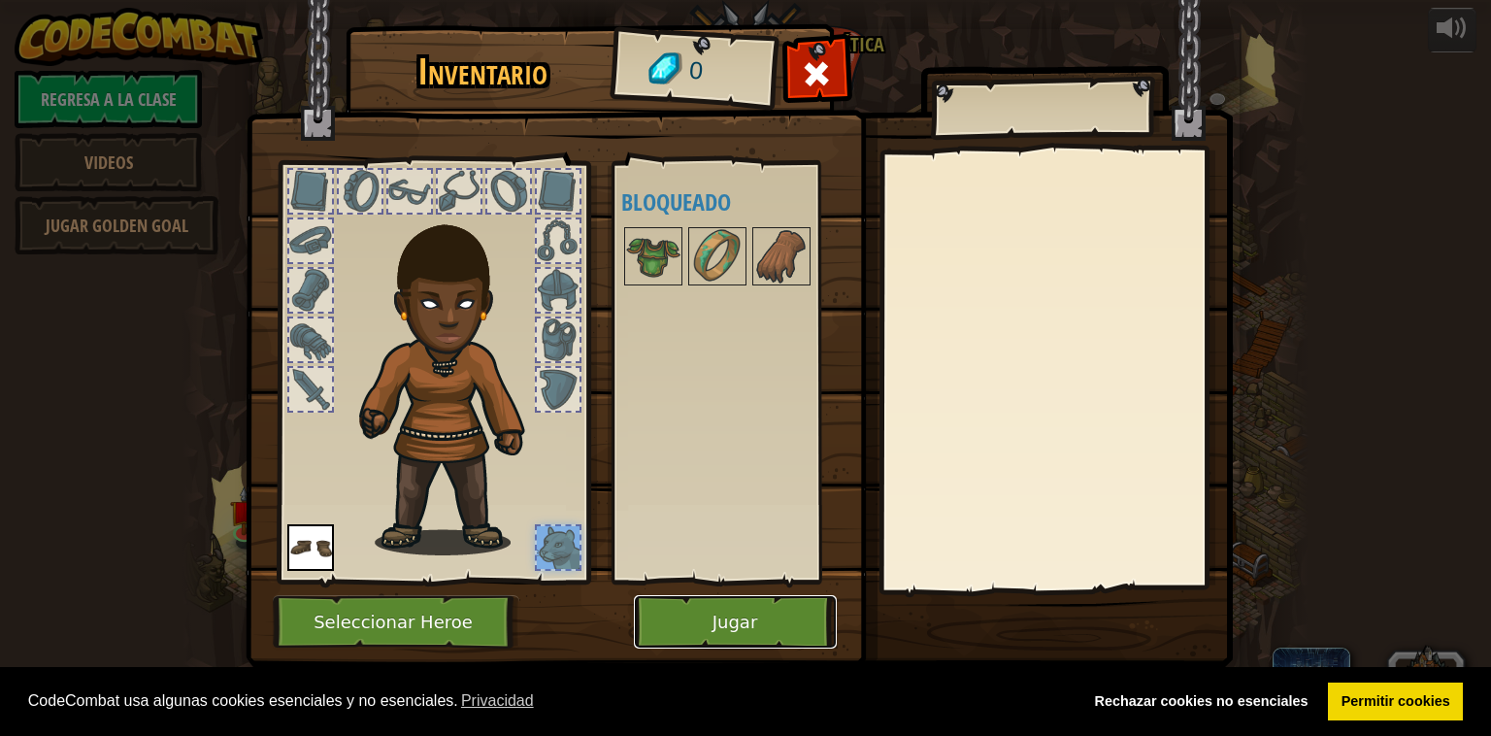
click at [711, 611] on button "Jugar" at bounding box center [735, 621] width 203 height 53
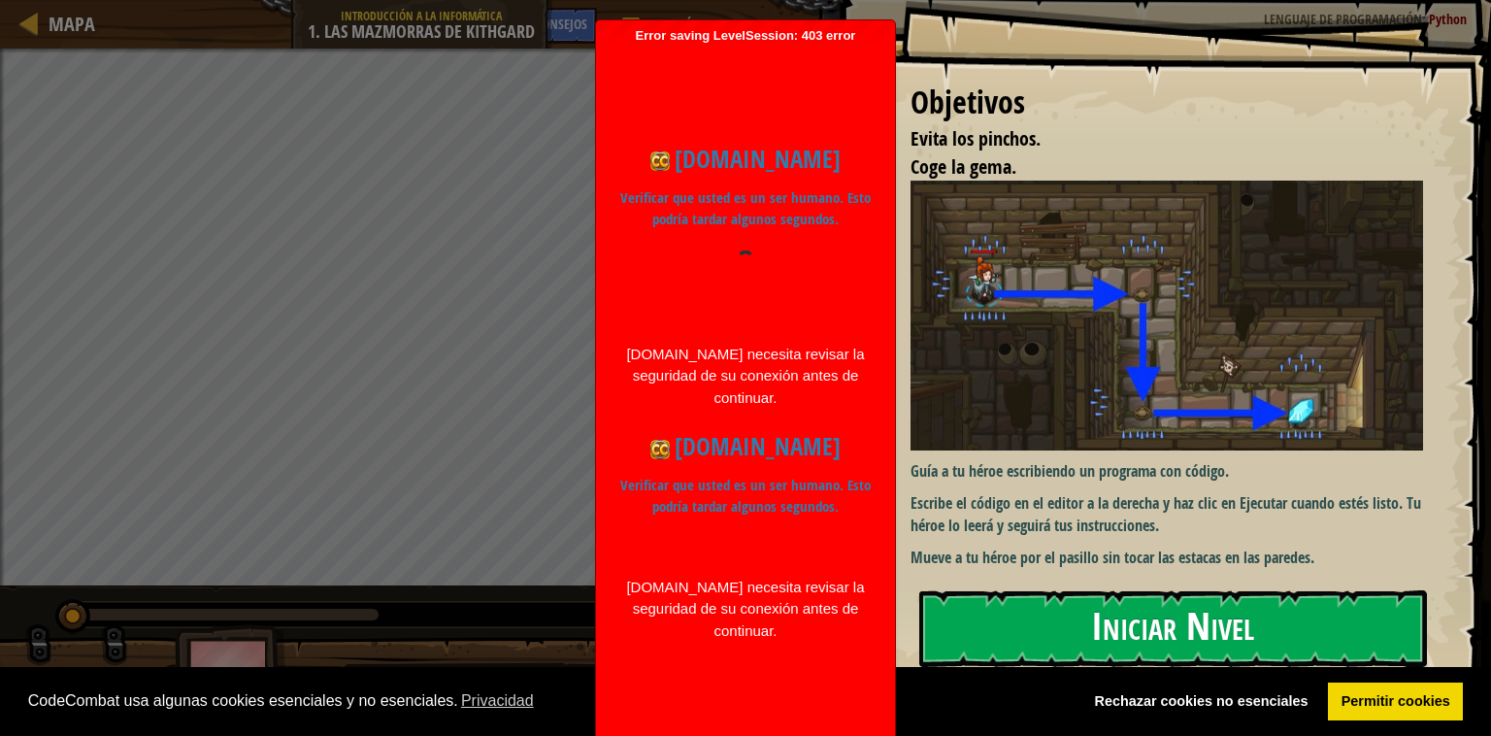
click at [1204, 635] on button "Iniciar Nivel" at bounding box center [1173, 628] width 508 height 77
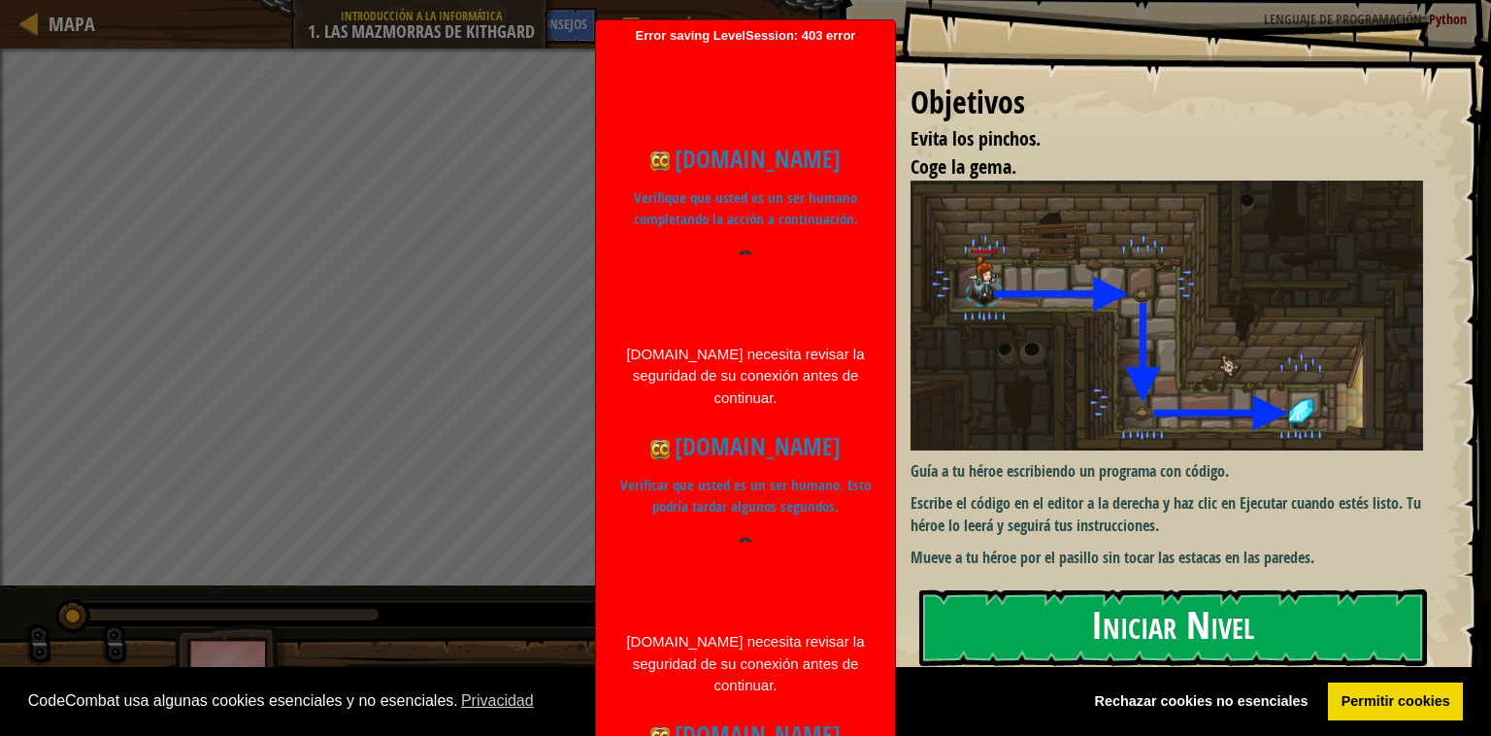
click at [1219, 648] on button "Iniciar Nivel" at bounding box center [1173, 627] width 508 height 77
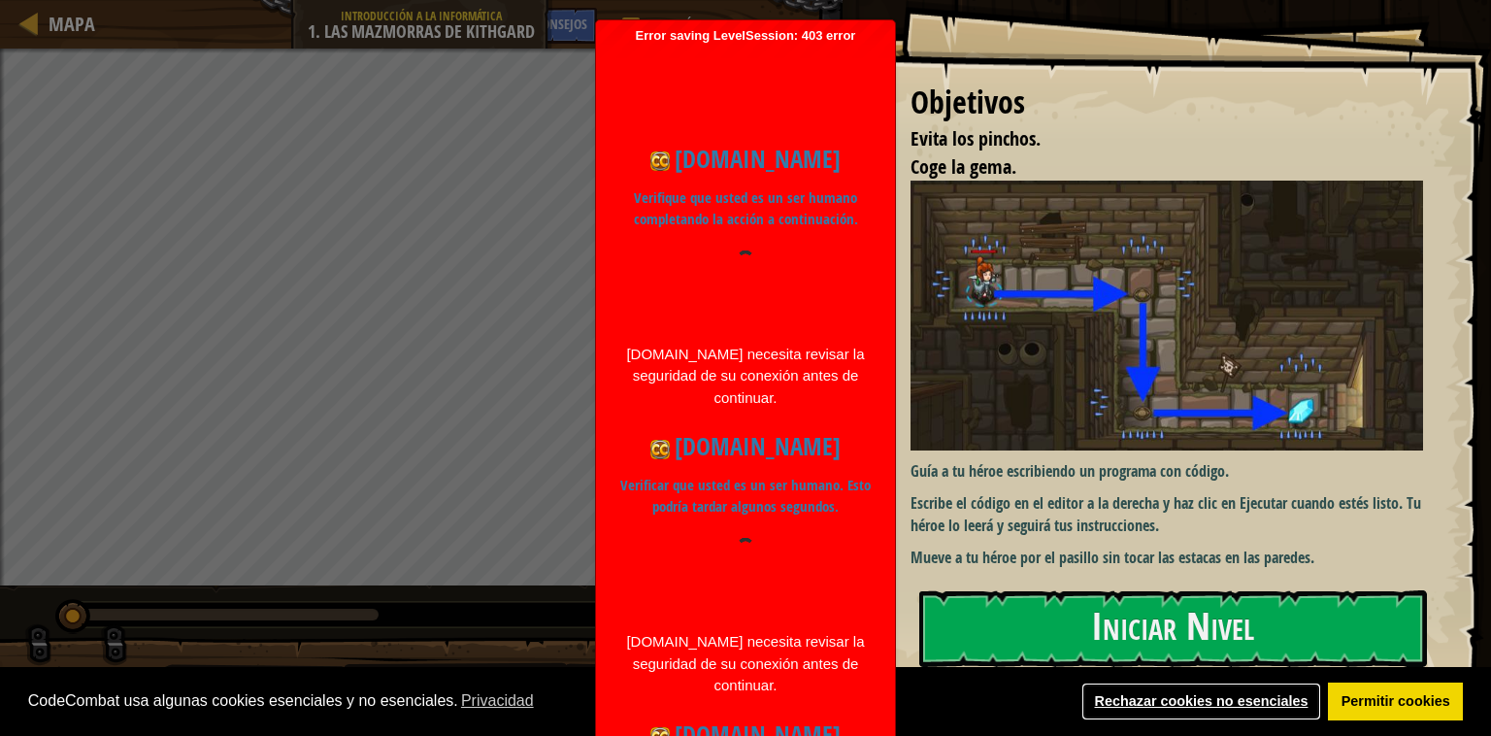
click at [1192, 704] on link "Rechazar cookies no esenciales" at bounding box center [1201, 701] width 240 height 39
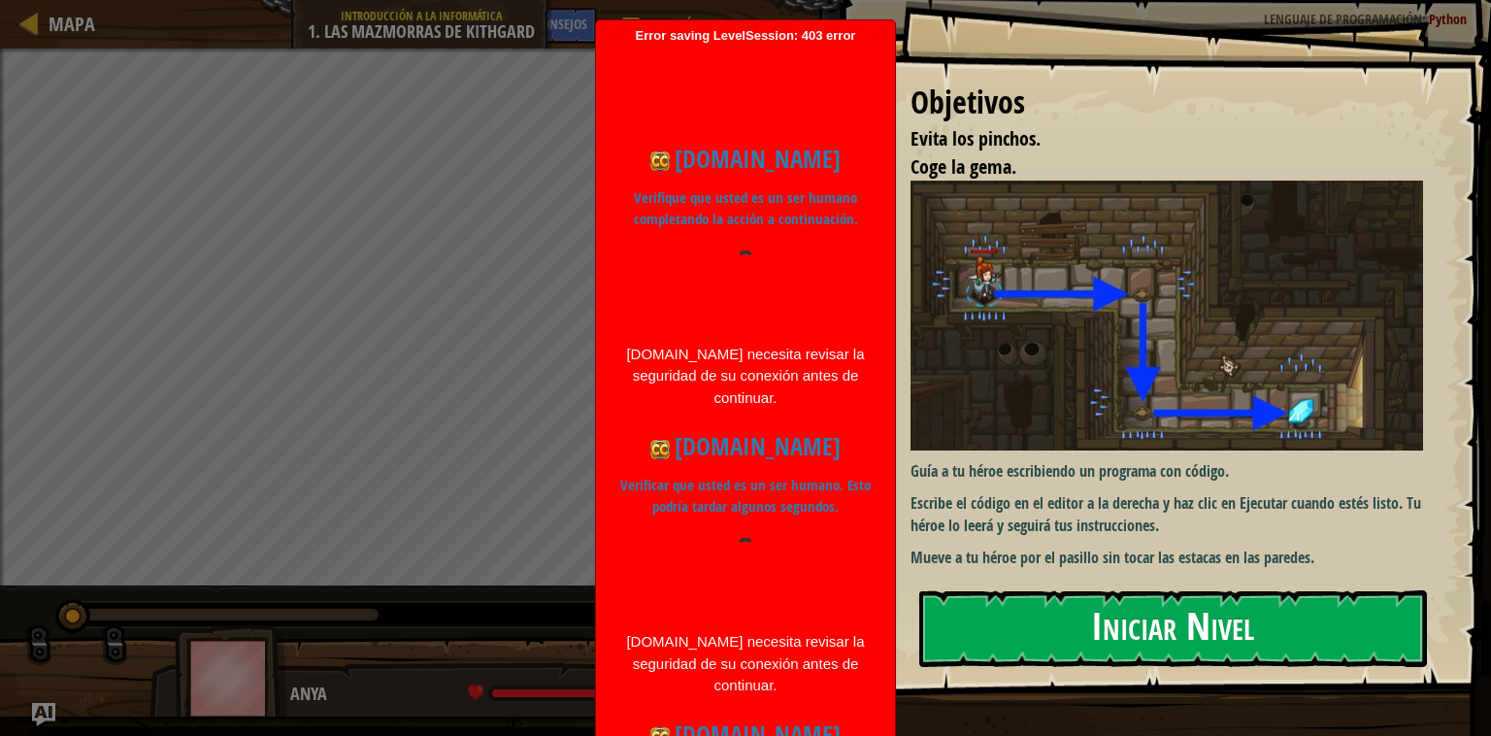
drag, startPoint x: 1266, startPoint y: 614, endPoint x: 1249, endPoint y: 577, distance: 41.3
click at [1266, 615] on button "Iniciar Nivel" at bounding box center [1173, 628] width 508 height 77
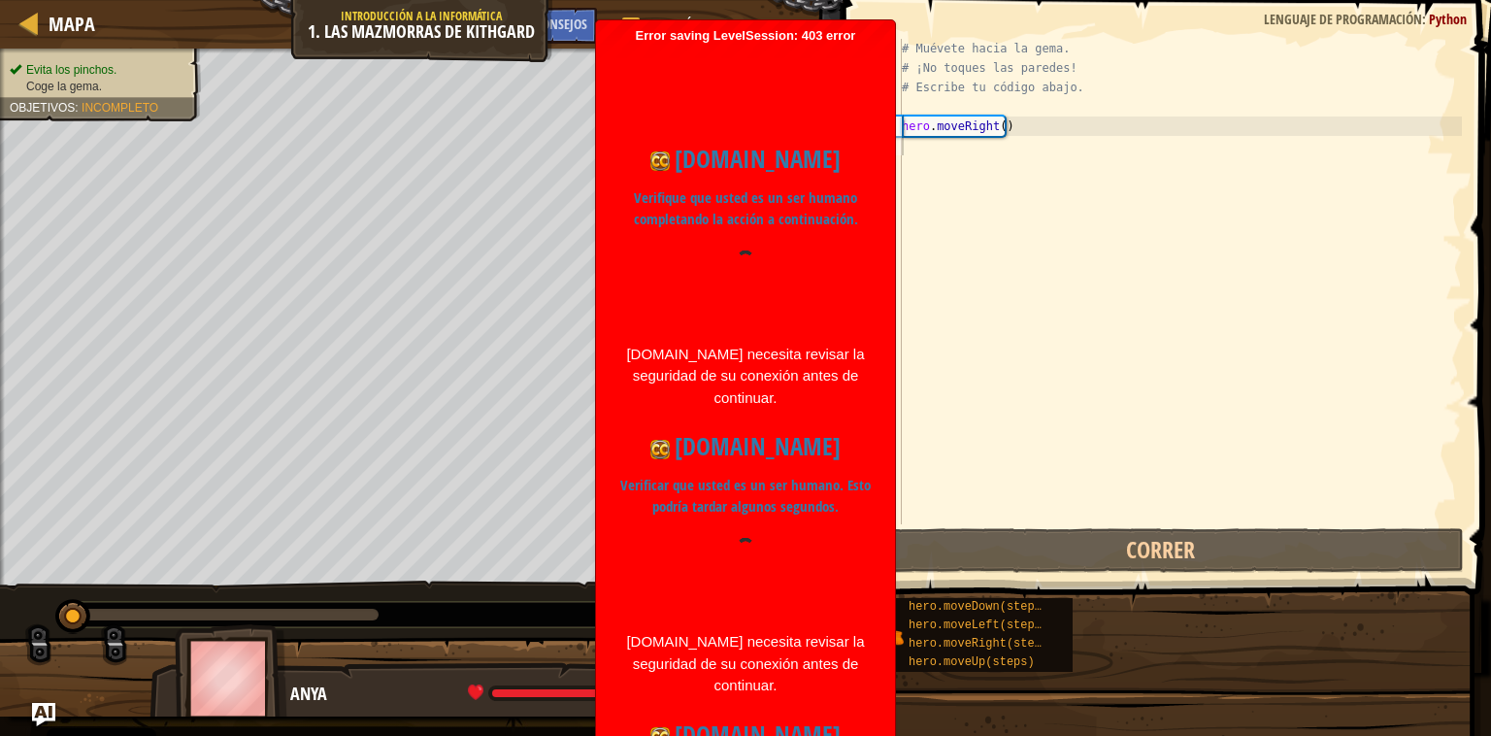
drag, startPoint x: 889, startPoint y: 258, endPoint x: 1085, endPoint y: 219, distance: 199.9
click at [933, 255] on body "Cookie Policy CodeCombat usa algunas cookies esenciales y no esenciales. Privac…" at bounding box center [745, 368] width 1491 height 736
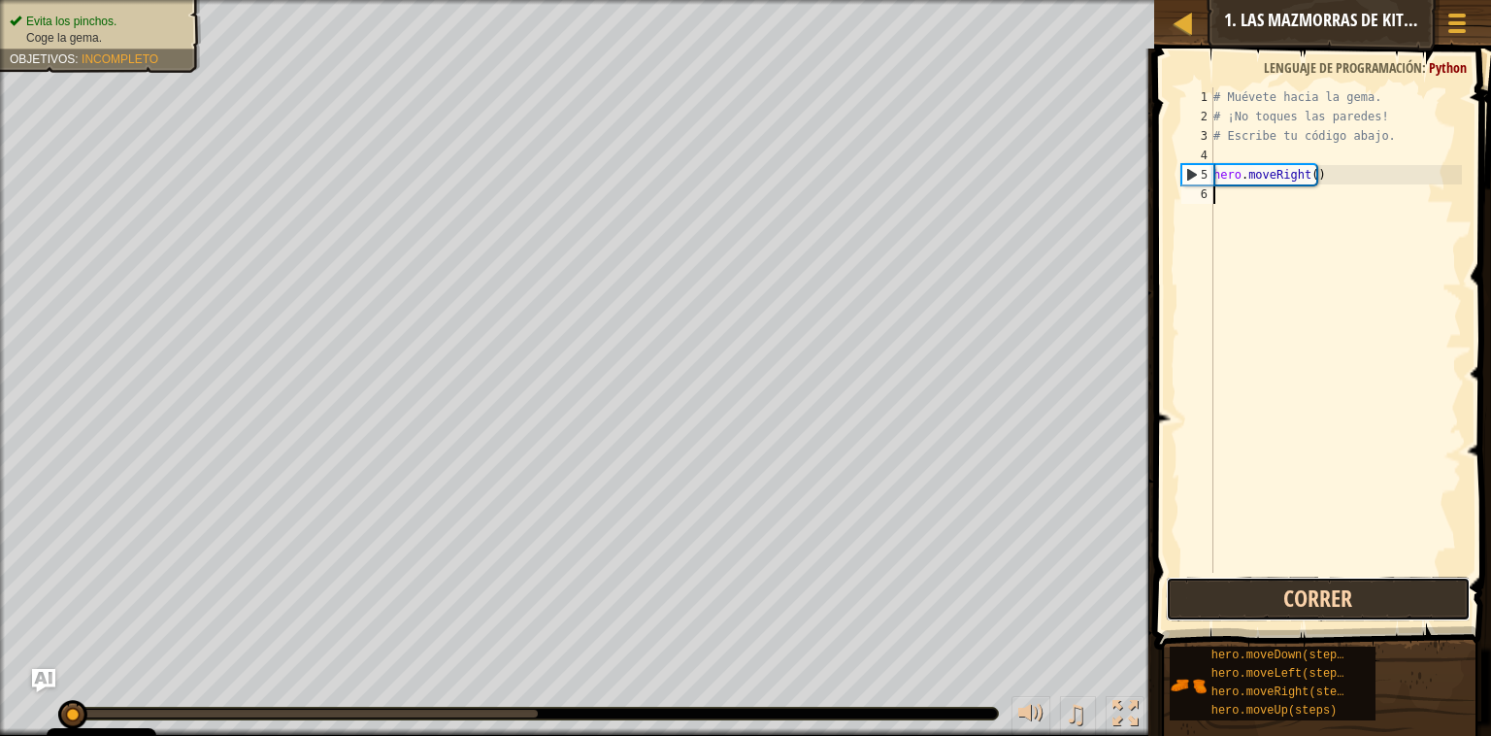
click at [1207, 594] on button "Correr" at bounding box center [1318, 599] width 304 height 45
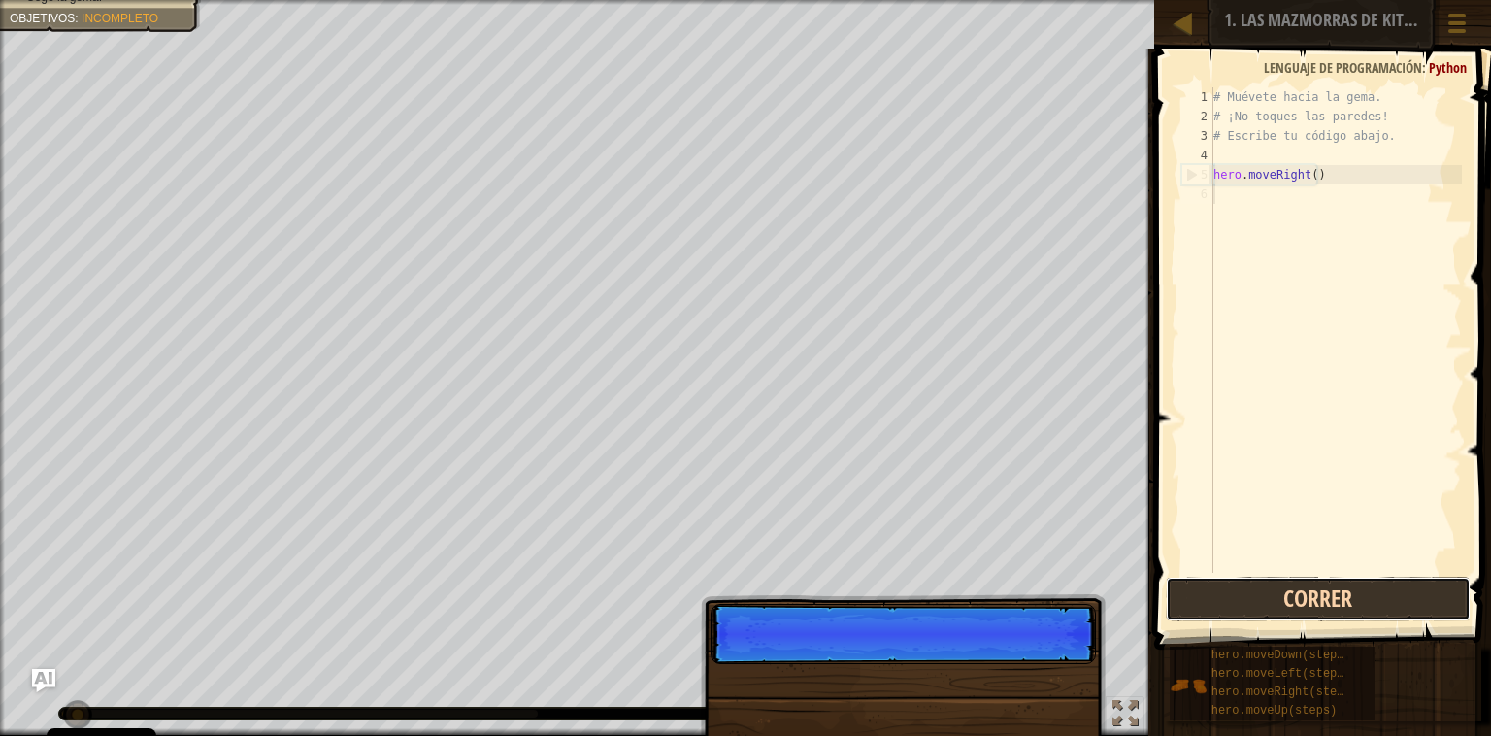
click at [1261, 578] on button "Correr" at bounding box center [1318, 599] width 304 height 45
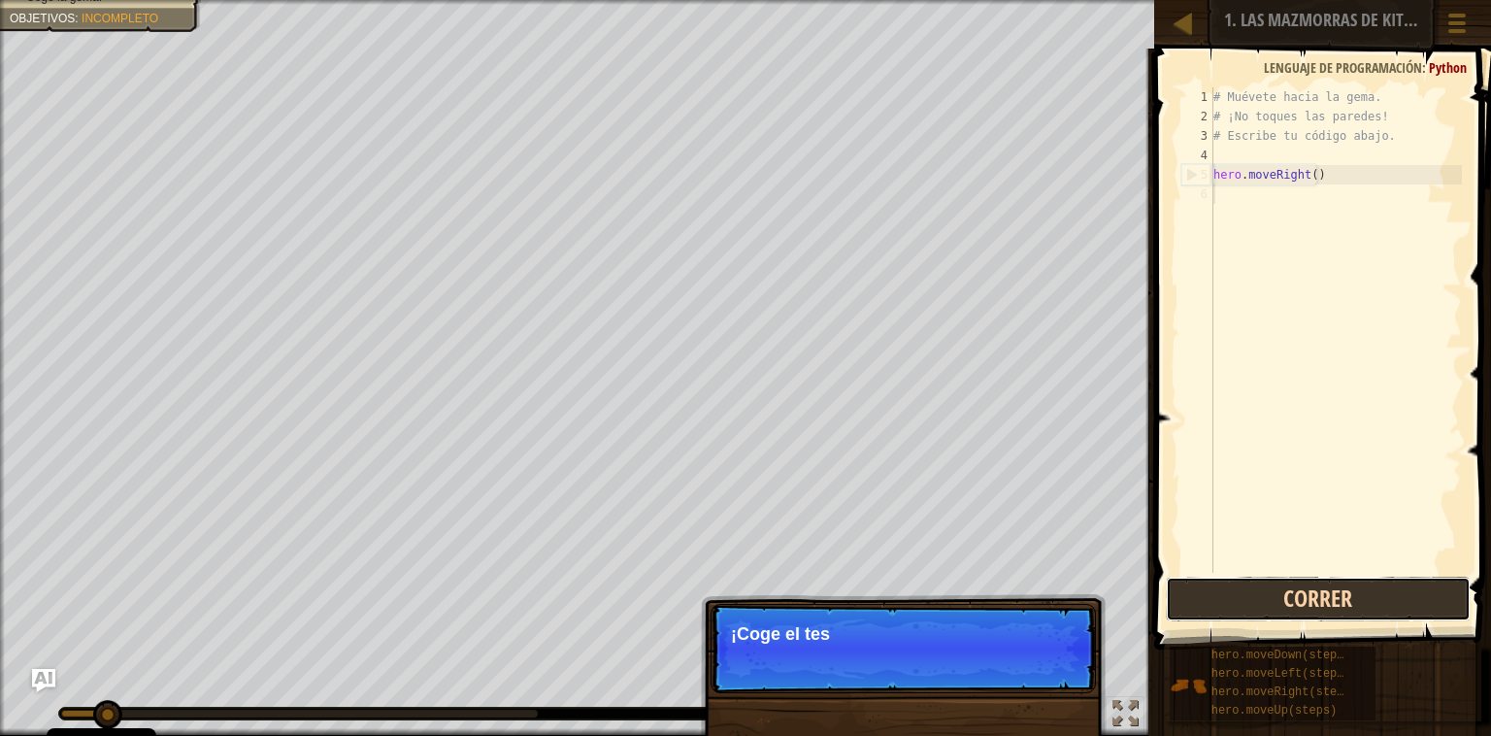
click at [1259, 594] on button "Correr" at bounding box center [1318, 599] width 304 height 45
click at [1267, 587] on button "Correr" at bounding box center [1318, 599] width 304 height 45
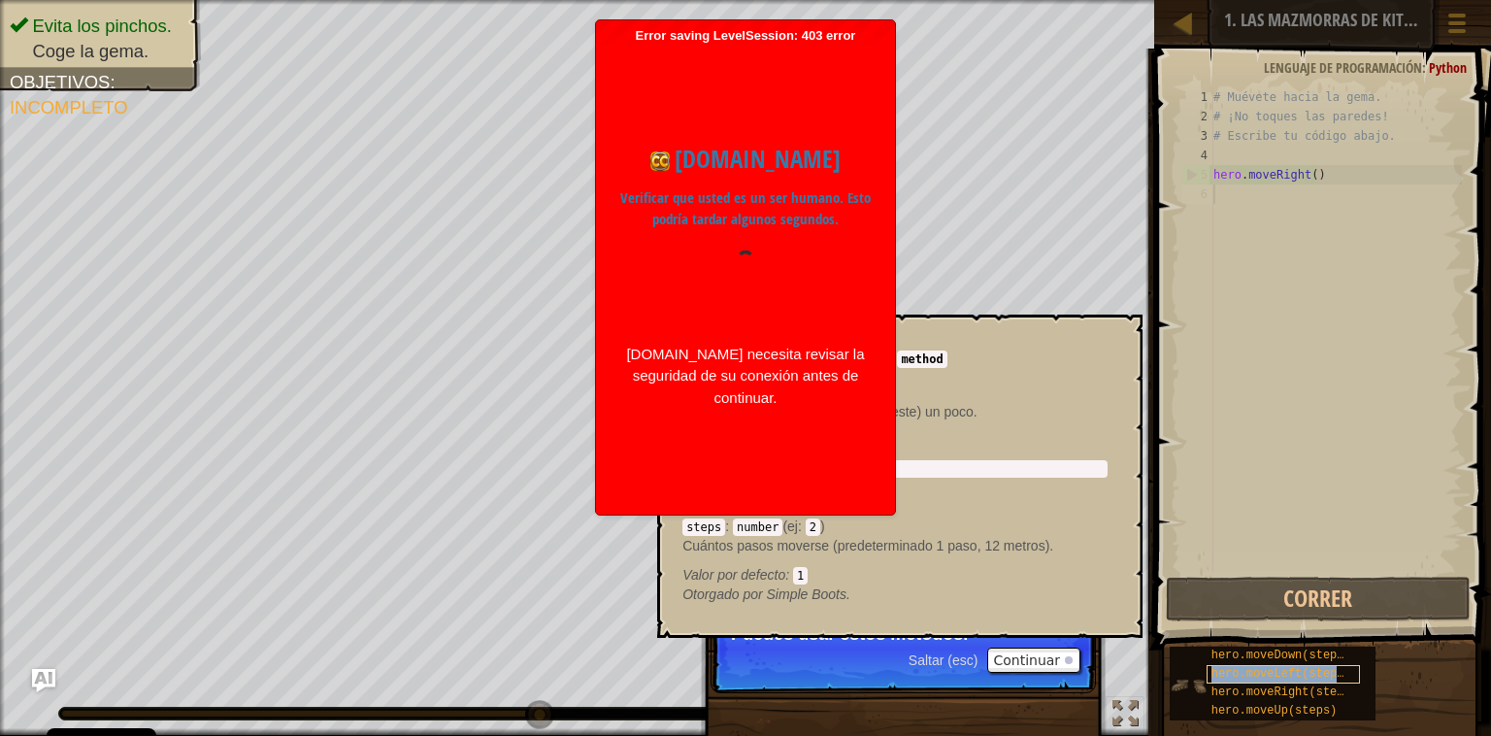
click at [1241, 681] on div "hero.moveLeft(steps)" at bounding box center [1283, 674] width 154 height 18
click at [1238, 650] on span "hero.moveDown(steps)" at bounding box center [1281, 655] width 140 height 14
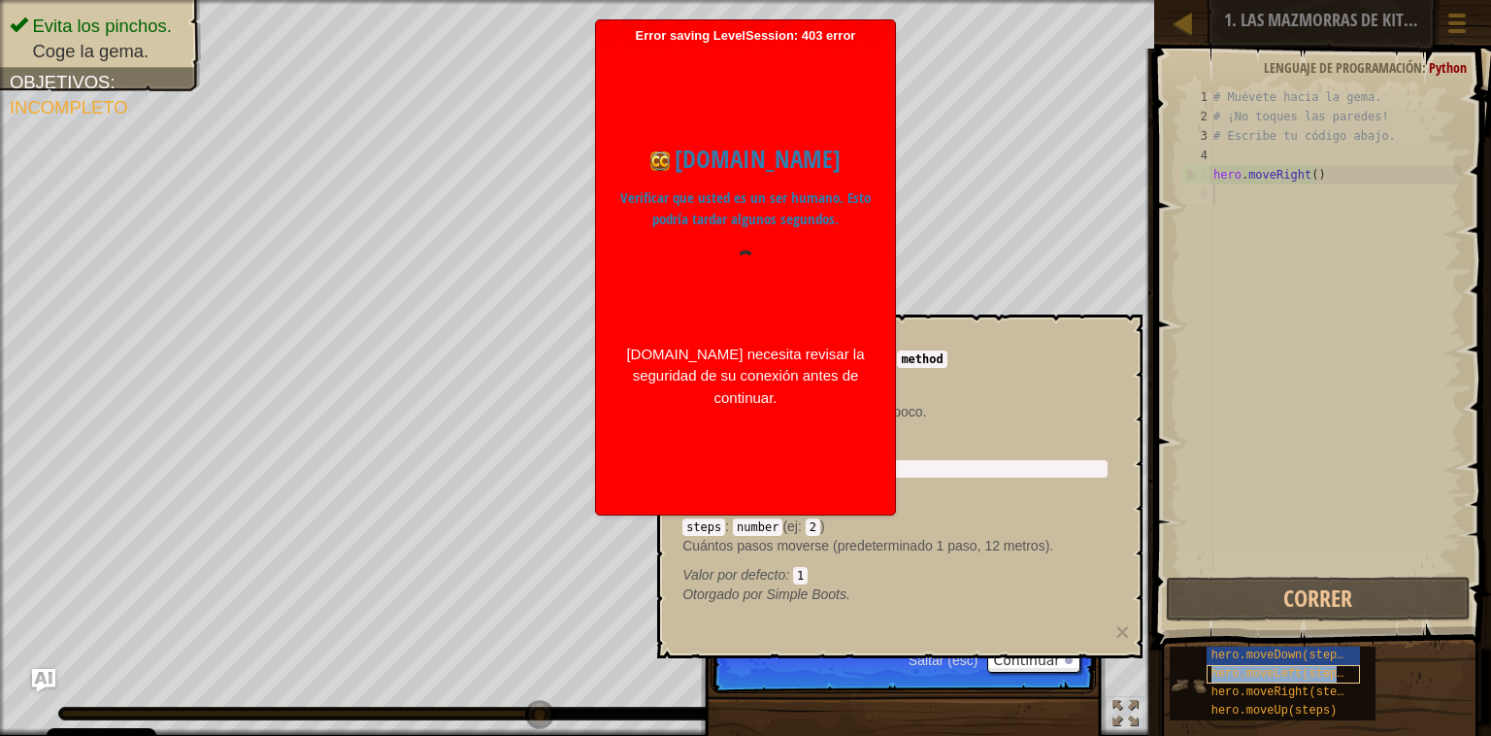
click at [1245, 677] on span "hero.moveLeft(steps)" at bounding box center [1281, 674] width 140 height 14
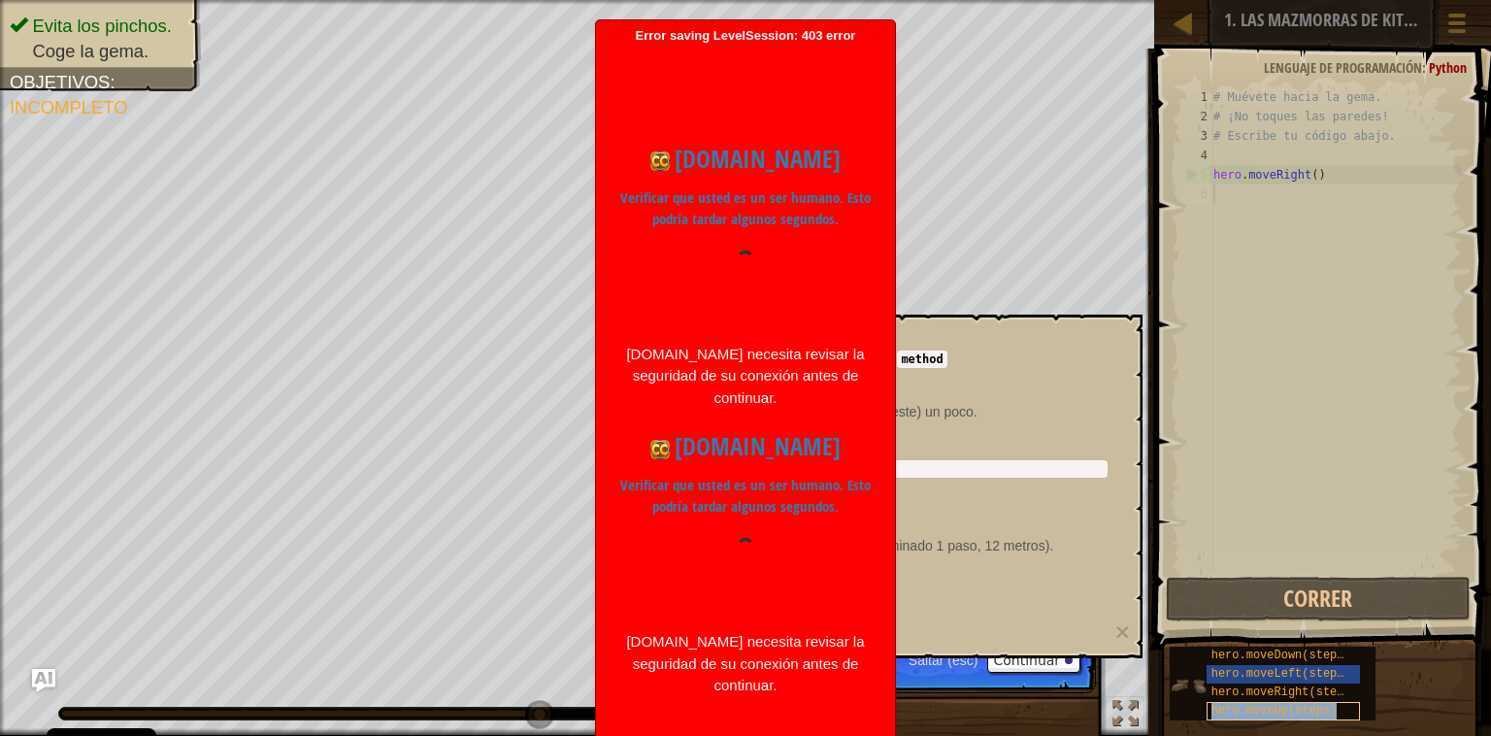
click at [1258, 702] on div "hero.moveUp(steps)" at bounding box center [1283, 711] width 154 height 18
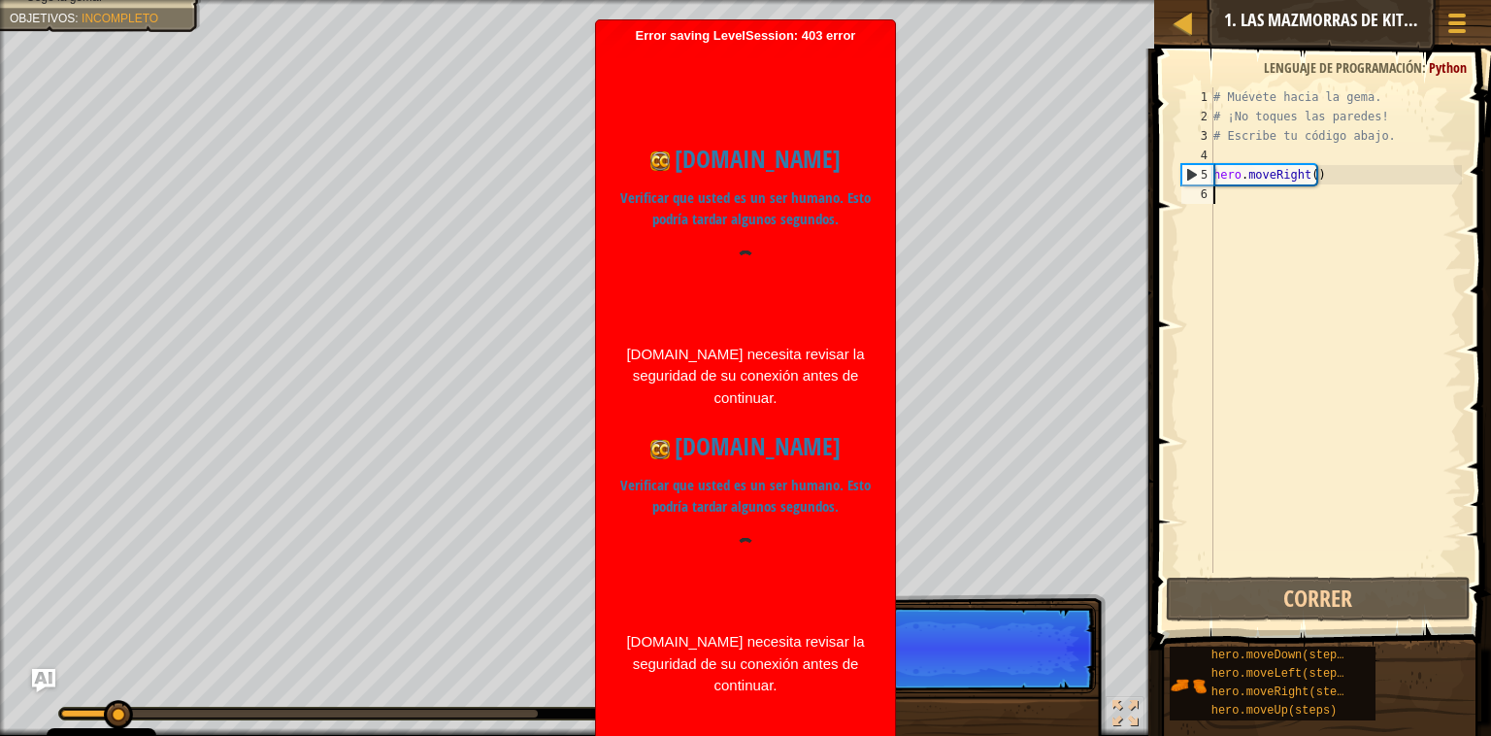
click at [1235, 545] on div "# Muévete hacia la gema. # ¡No toques las paredes! # Escribe tu código abajo. h…" at bounding box center [1335, 349] width 252 height 524
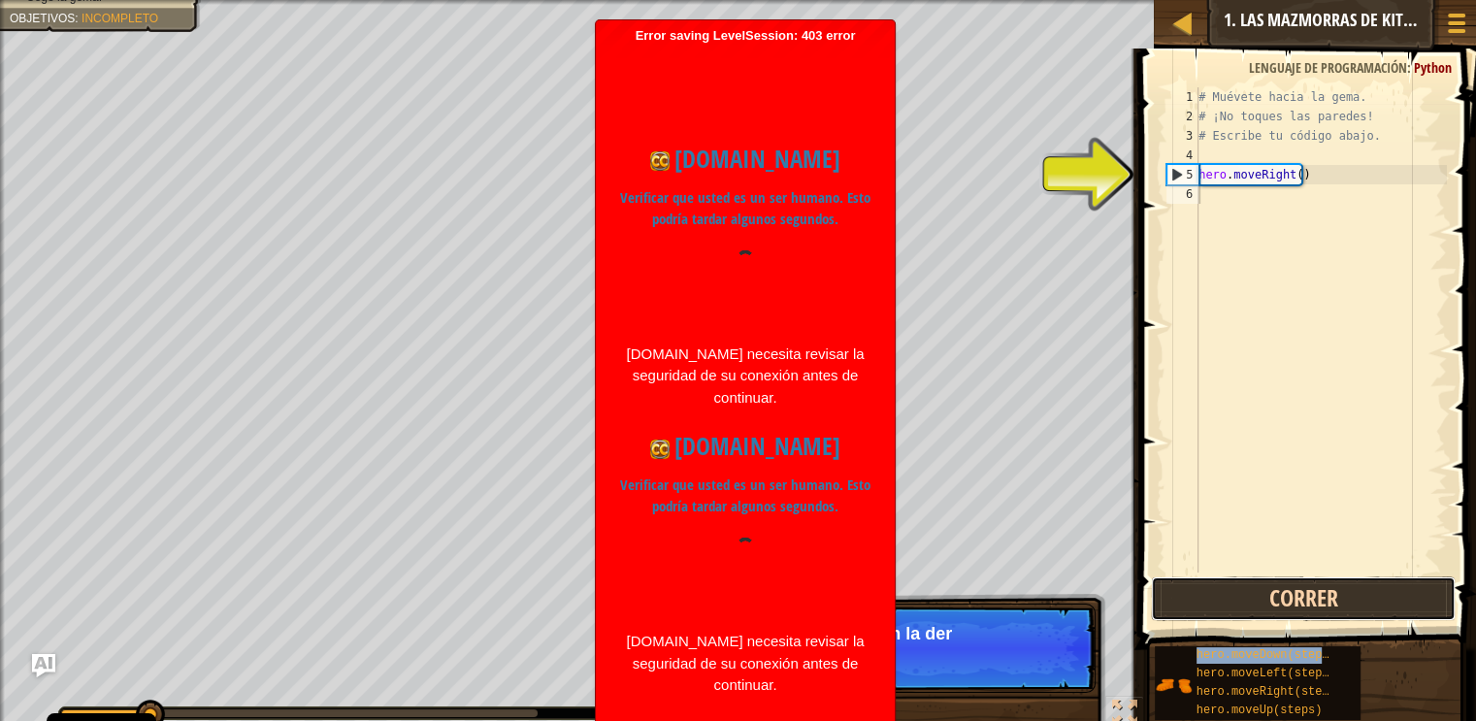
click at [1262, 596] on button "Correr" at bounding box center [1303, 599] width 304 height 45
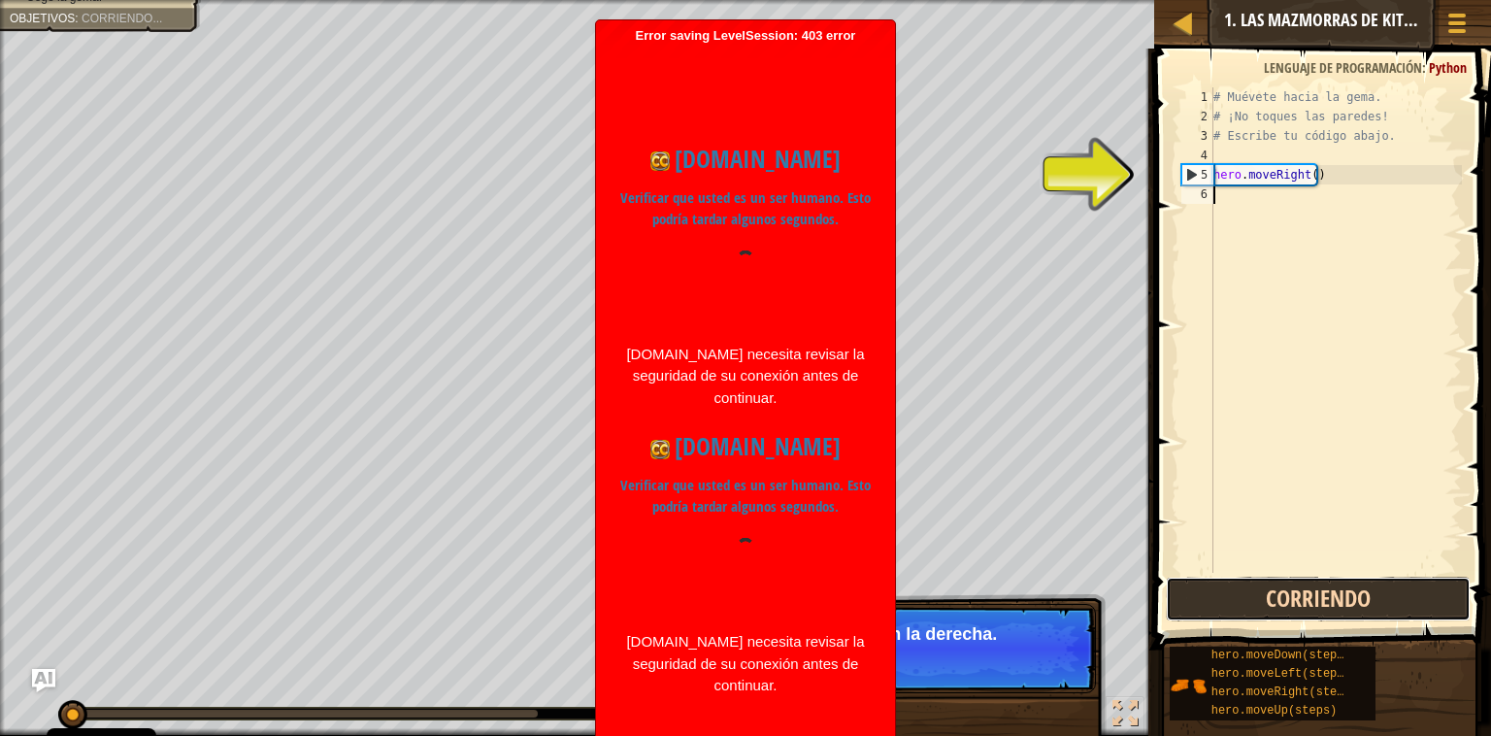
click at [1264, 582] on button "Corriendo" at bounding box center [1318, 599] width 304 height 45
click at [1263, 592] on button "Correr" at bounding box center [1318, 599] width 304 height 45
click at [1259, 594] on button "Correr" at bounding box center [1318, 599] width 304 height 45
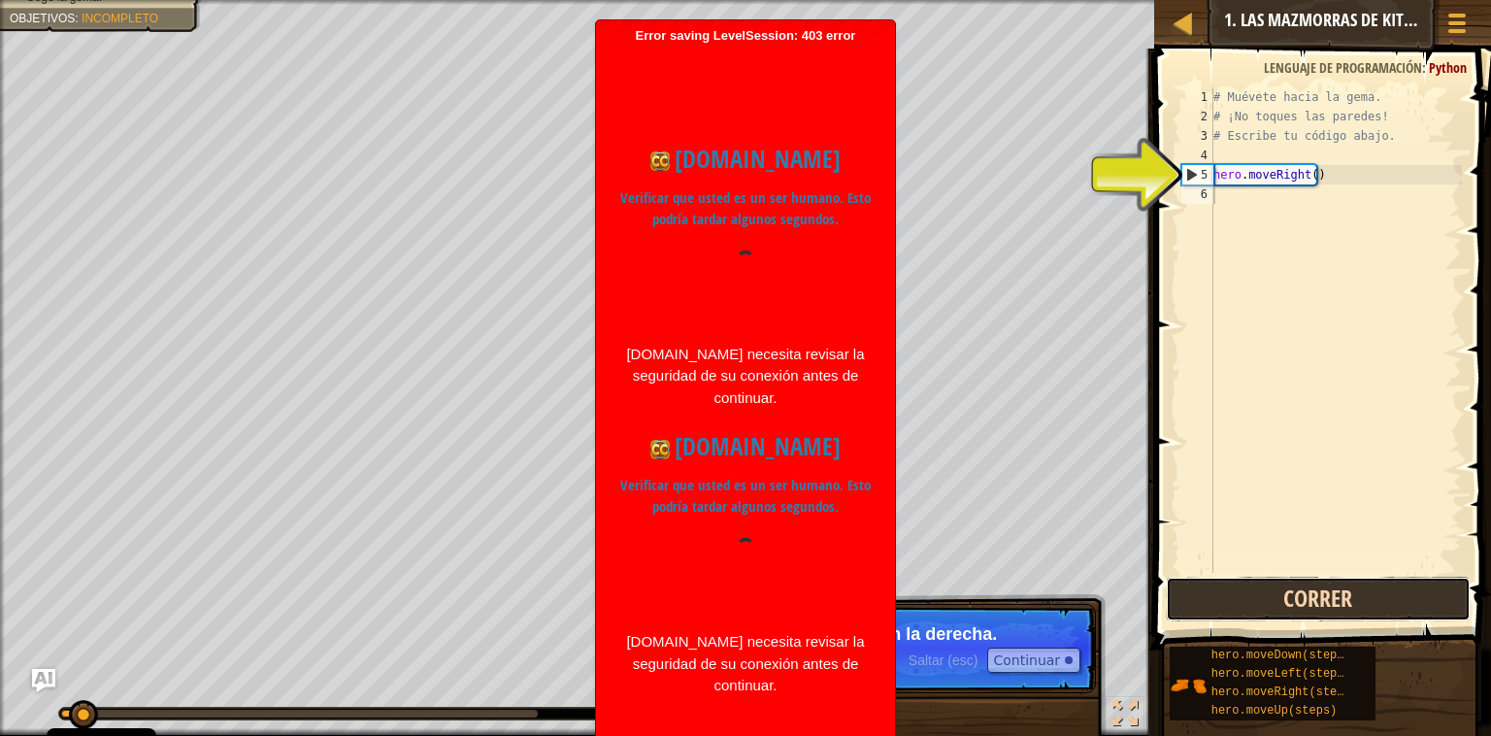
click at [1260, 594] on button "Correr" at bounding box center [1318, 599] width 304 height 45
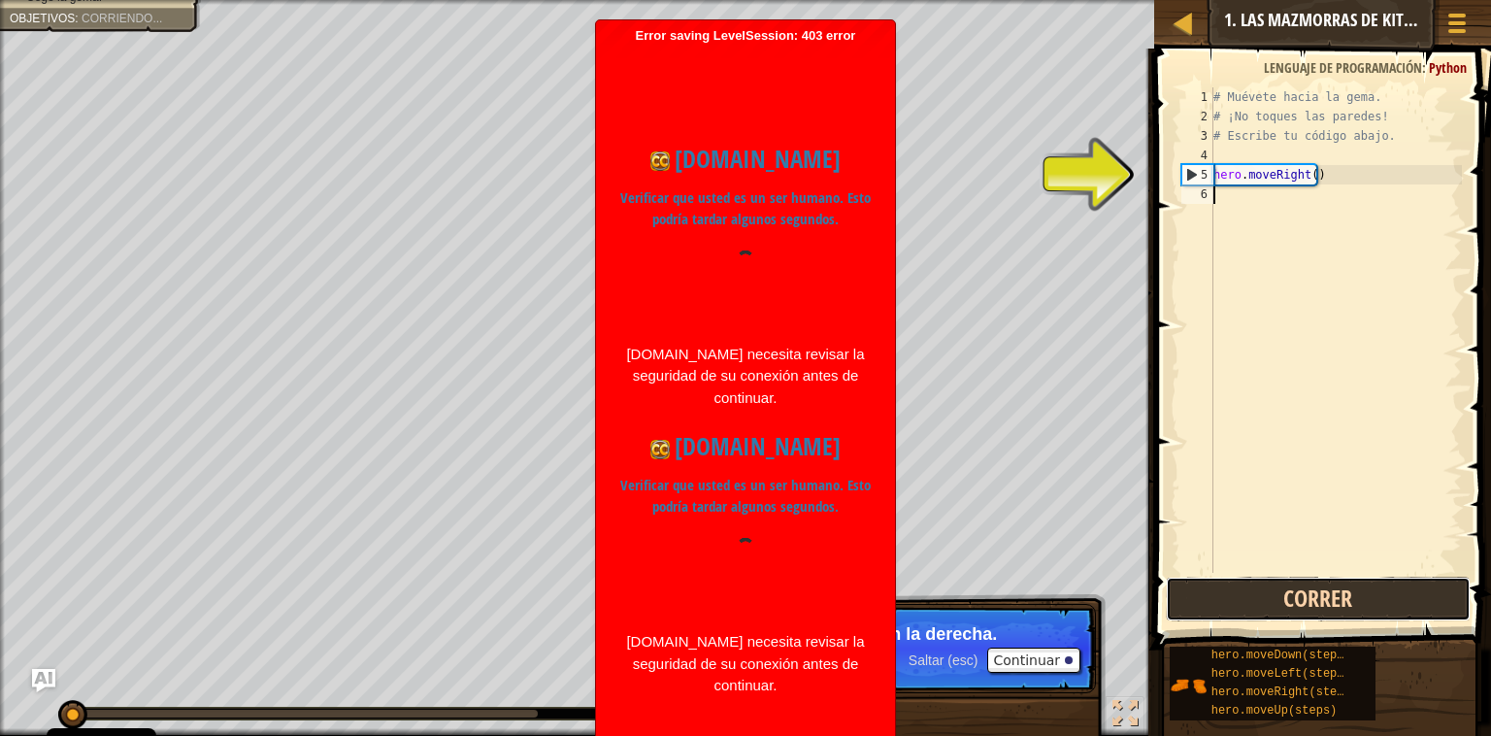
click at [1260, 594] on button "Correr" at bounding box center [1318, 599] width 304 height 45
click at [1258, 594] on button "Correr" at bounding box center [1318, 599] width 304 height 45
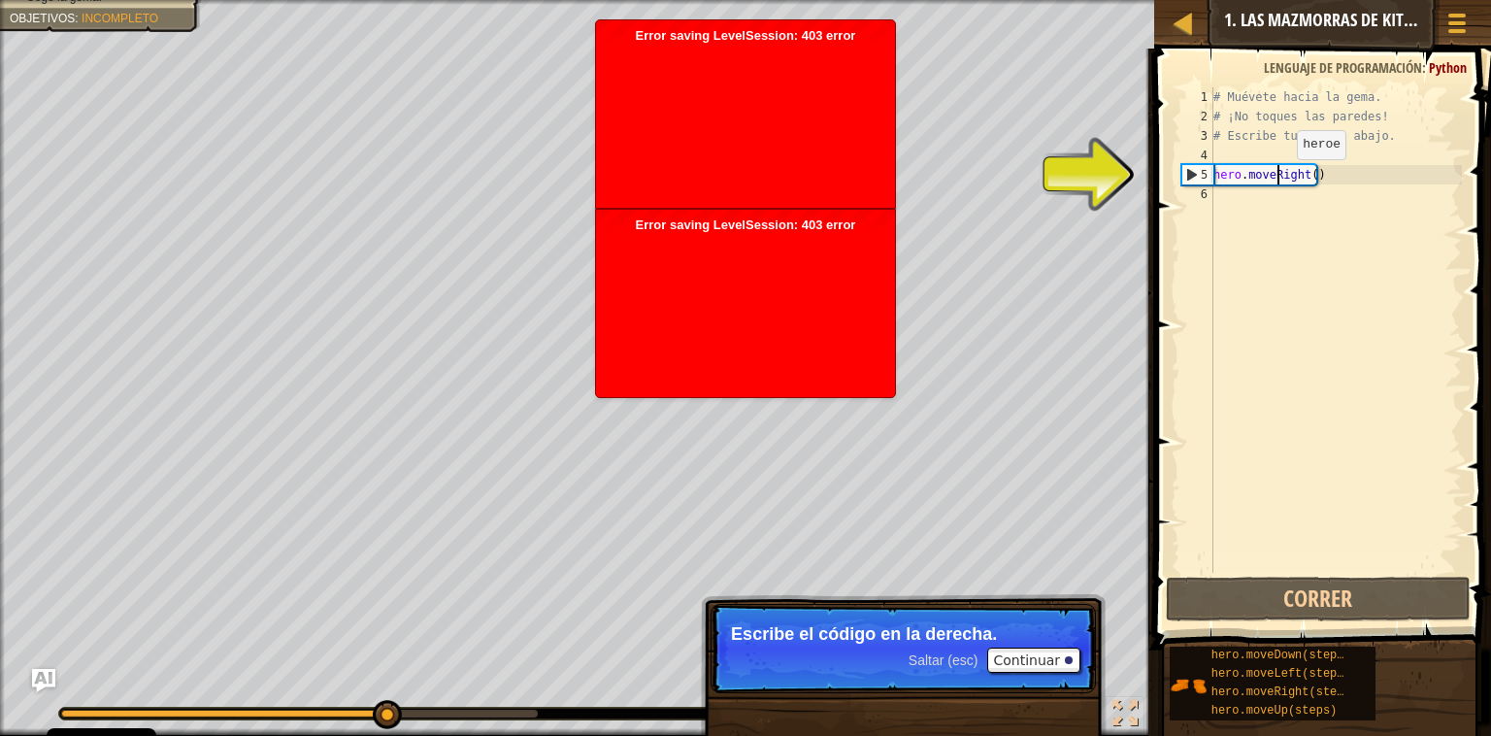
click at [1280, 179] on div "# Muévete hacia la gema. # ¡No toques las paredes! # Escribe tu código abajo. h…" at bounding box center [1335, 349] width 252 height 524
type textarea "hero.moveRight()"
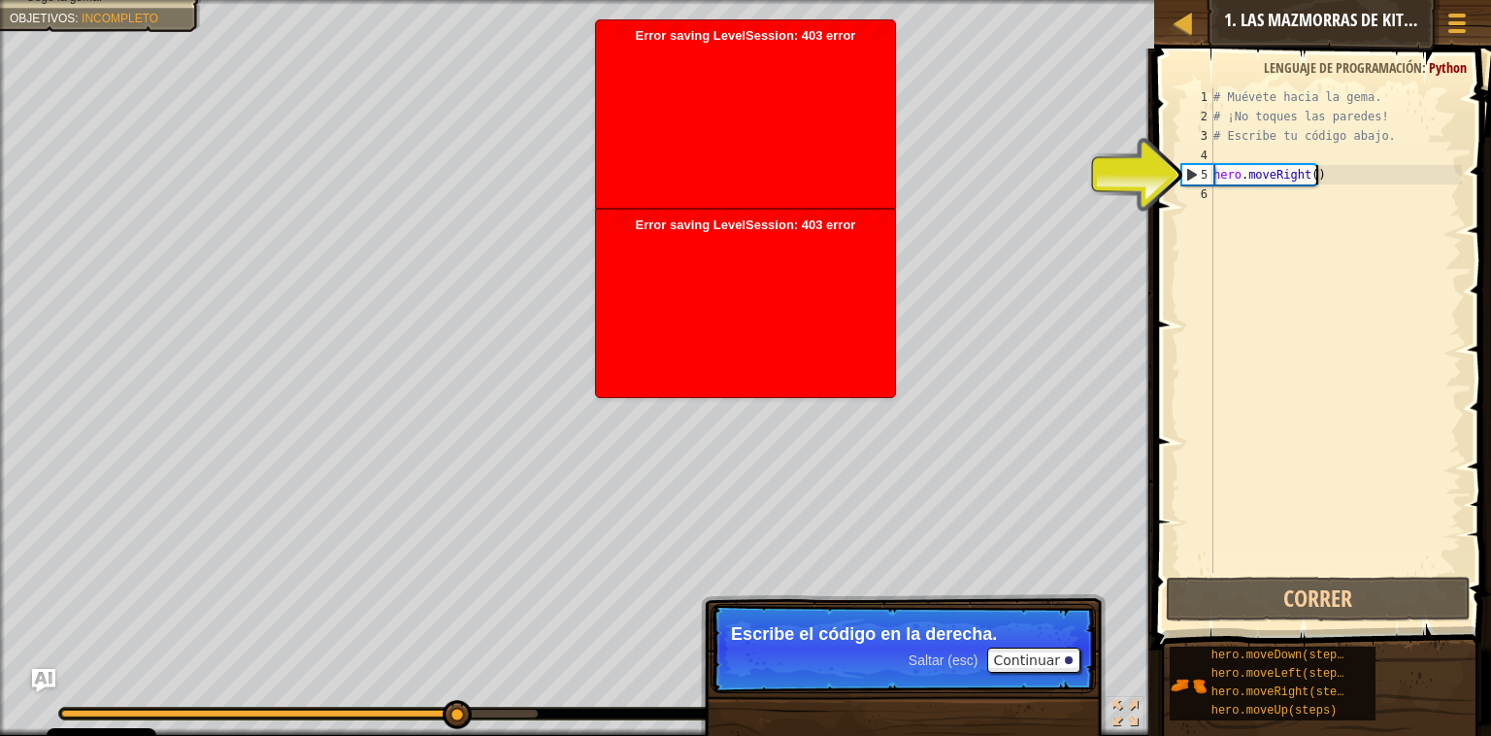
click at [1338, 179] on div "# Muévete hacia la gema. # ¡No toques las paredes! # Escribe tu código abajo. h…" at bounding box center [1335, 349] width 252 height 524
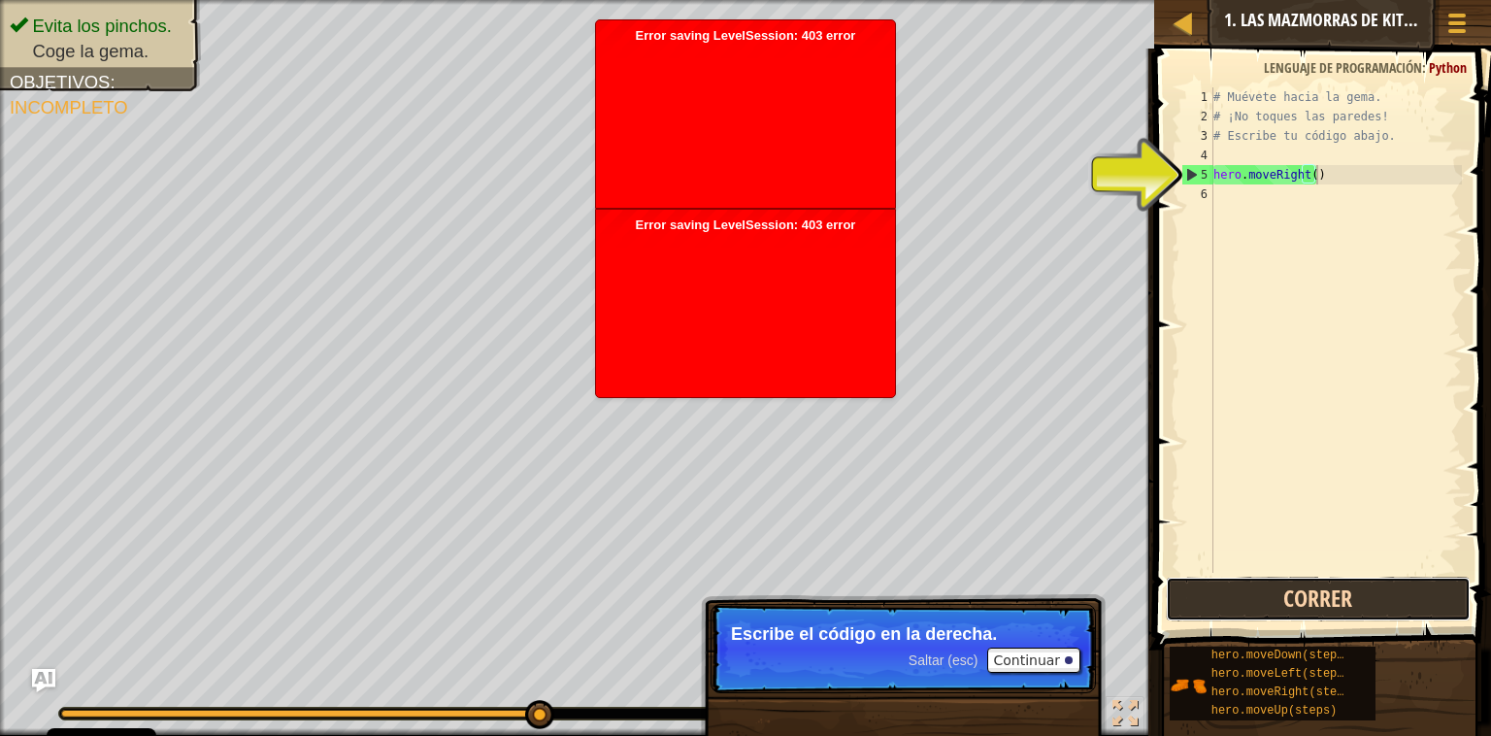
click at [1331, 596] on button "Correr" at bounding box center [1318, 599] width 304 height 45
